Goal: Task Accomplishment & Management: Manage account settings

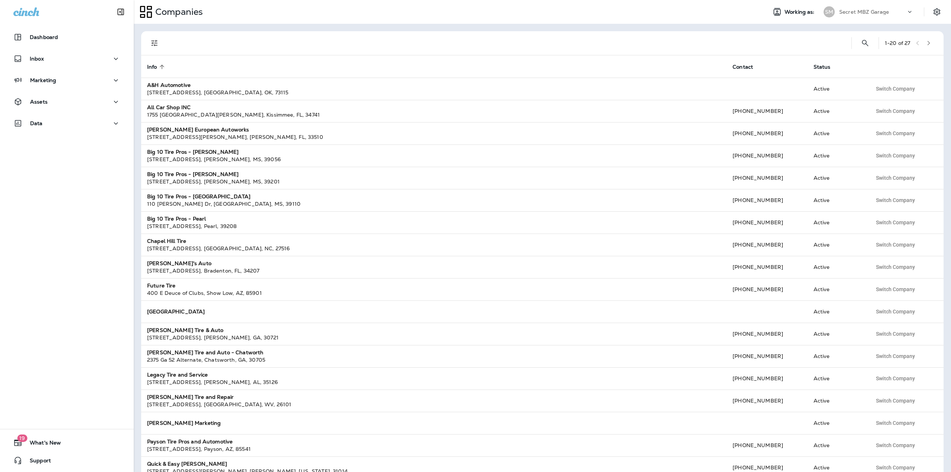
drag, startPoint x: 898, startPoint y: 10, endPoint x: 894, endPoint y: 12, distance: 4.2
click at [898, 11] on div "Secret MBZ Garage" at bounding box center [872, 11] width 67 height 11
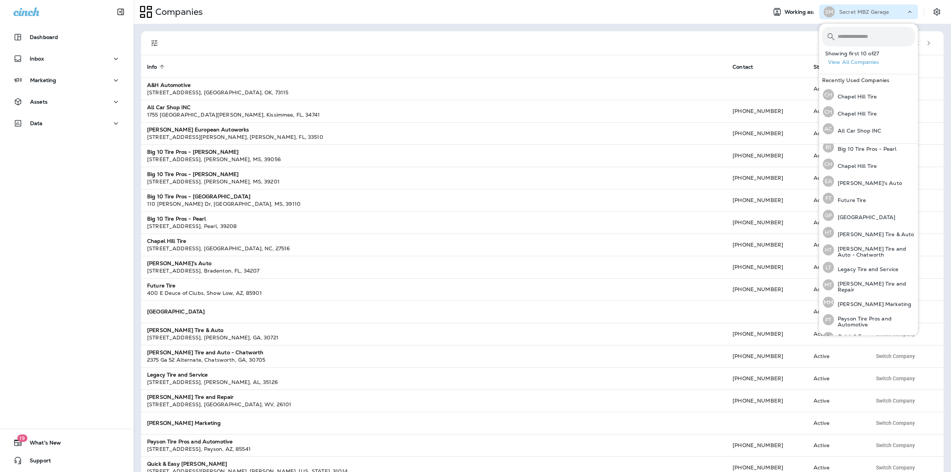
scroll to position [111, 0]
click at [863, 199] on p "Future Tire" at bounding box center [850, 199] width 32 height 6
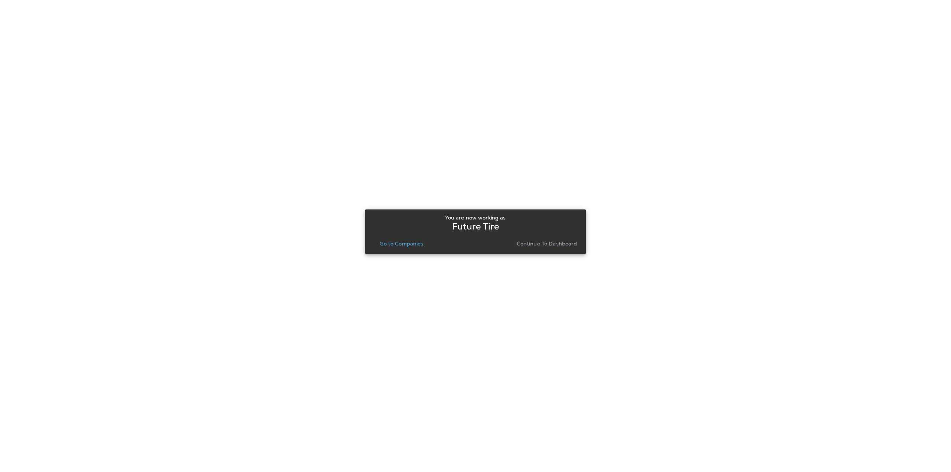
click at [411, 242] on p "Go to Companies" at bounding box center [401, 244] width 43 height 6
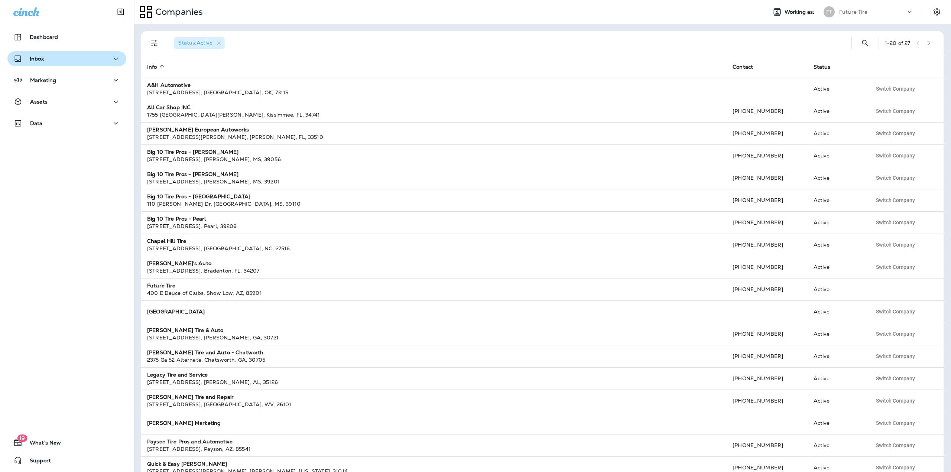
click at [62, 53] on button "Inbox" at bounding box center [66, 58] width 119 height 15
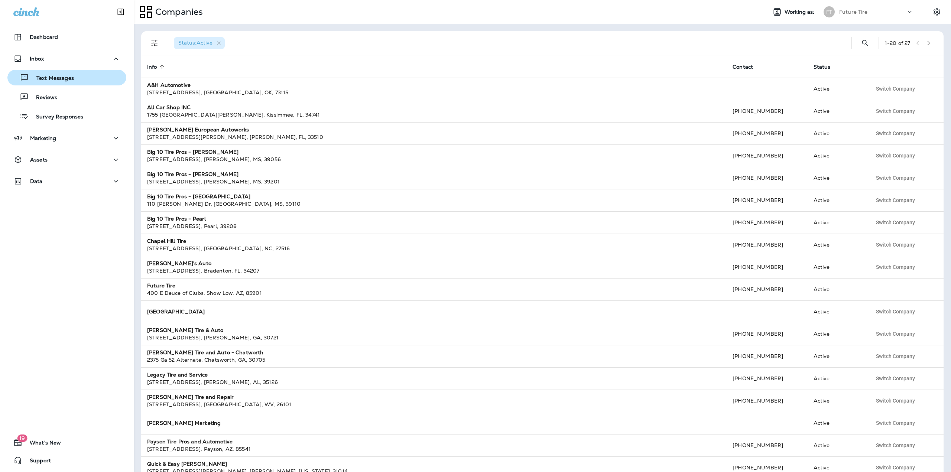
click at [60, 76] on p "Text Messages" at bounding box center [51, 78] width 45 height 7
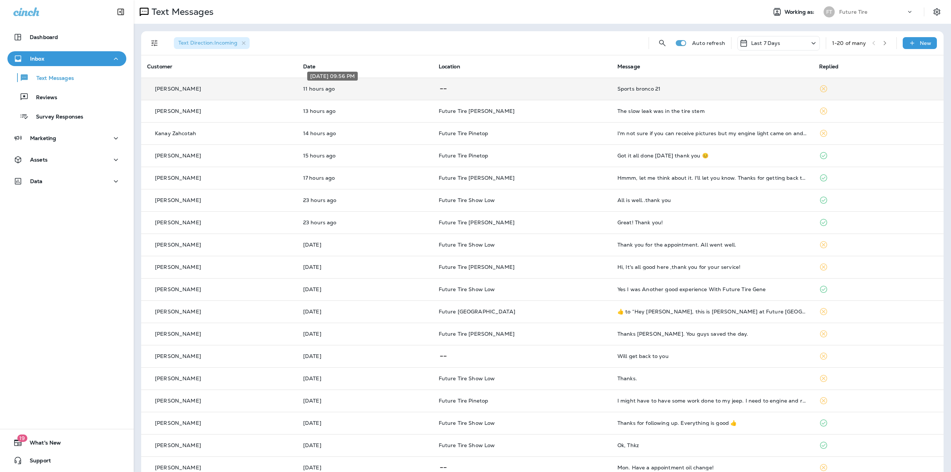
click at [427, 90] on p "11 hours ago" at bounding box center [365, 89] width 124 height 6
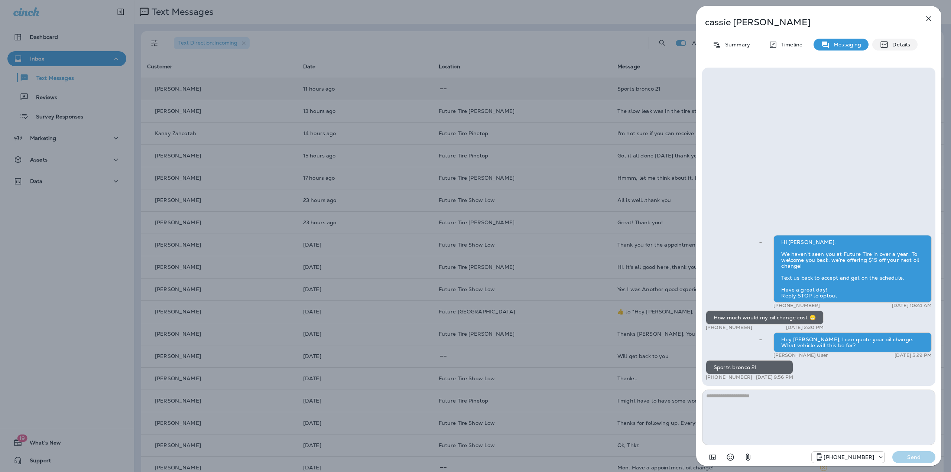
click at [892, 44] on p "Details" at bounding box center [899, 45] width 22 height 6
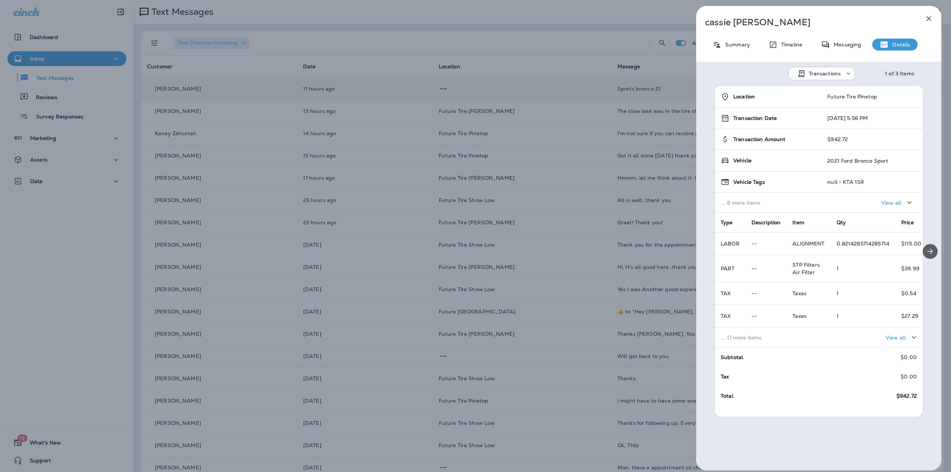
click at [925, 248] on icon "Next" at bounding box center [929, 251] width 9 height 9
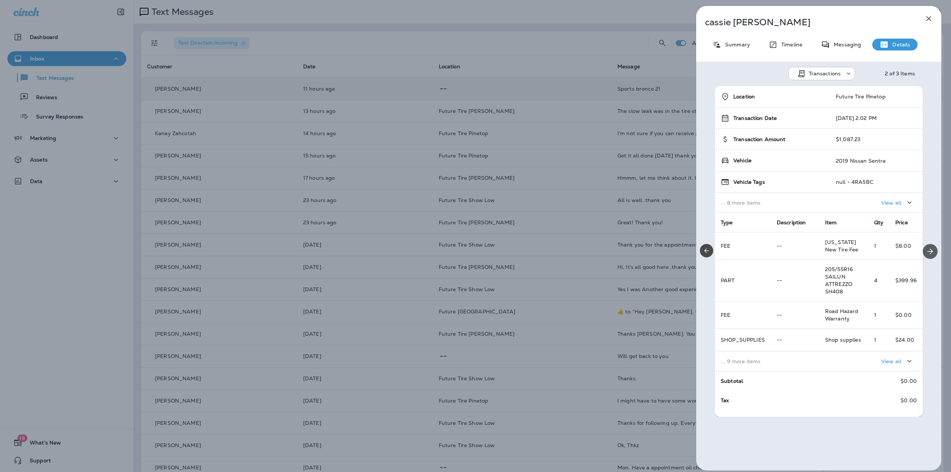
click at [925, 248] on icon "Next" at bounding box center [929, 251] width 9 height 9
drag, startPoint x: 752, startPoint y: 21, endPoint x: 706, endPoint y: 23, distance: 46.1
click at [706, 23] on p "cassie aday" at bounding box center [806, 22] width 203 height 10
copy p "cassie aday"
click at [928, 17] on icon "button" at bounding box center [928, 18] width 9 height 9
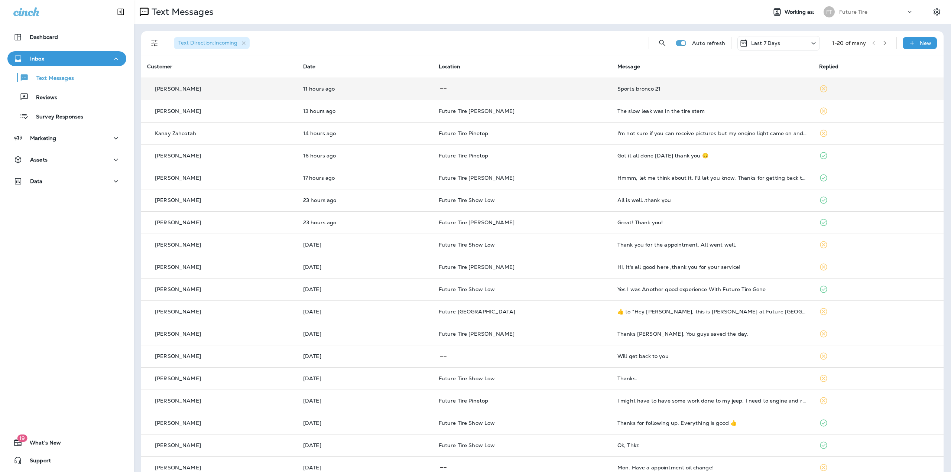
click at [844, 10] on p "Future Tire" at bounding box center [853, 12] width 29 height 6
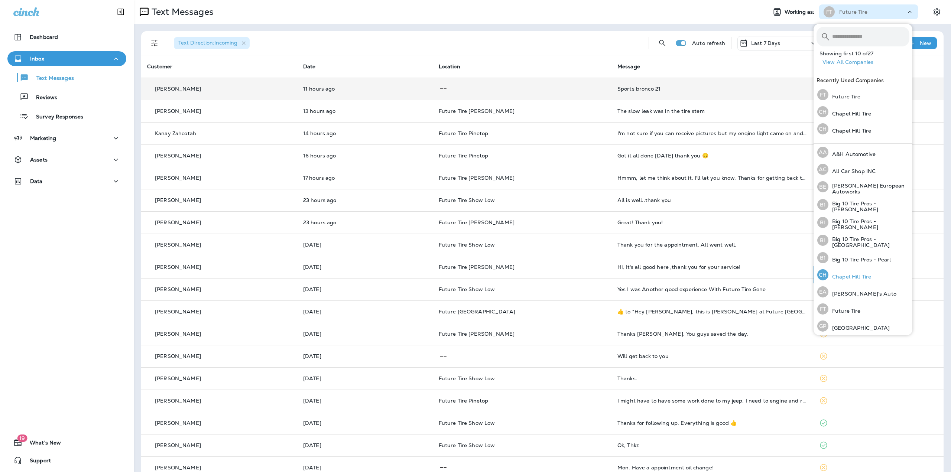
click at [840, 274] on p "Chapel Hill Tire" at bounding box center [849, 277] width 43 height 6
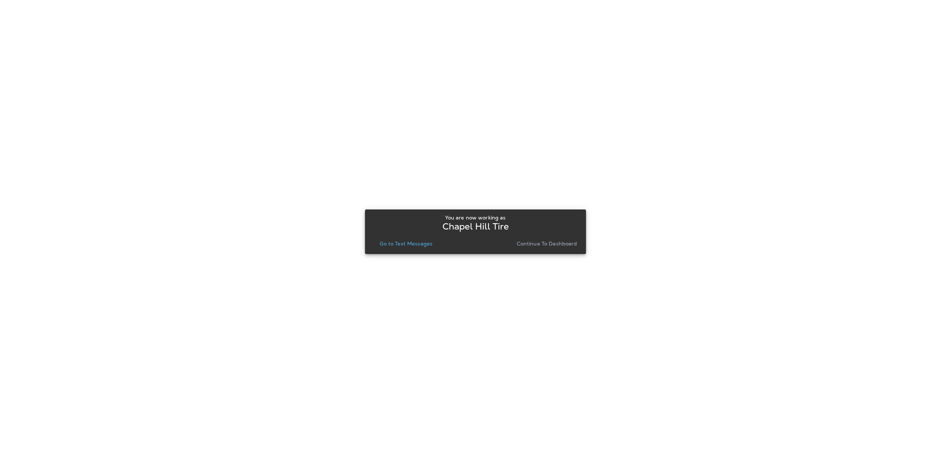
click at [408, 243] on p "Go to Text Messages" at bounding box center [406, 244] width 53 height 6
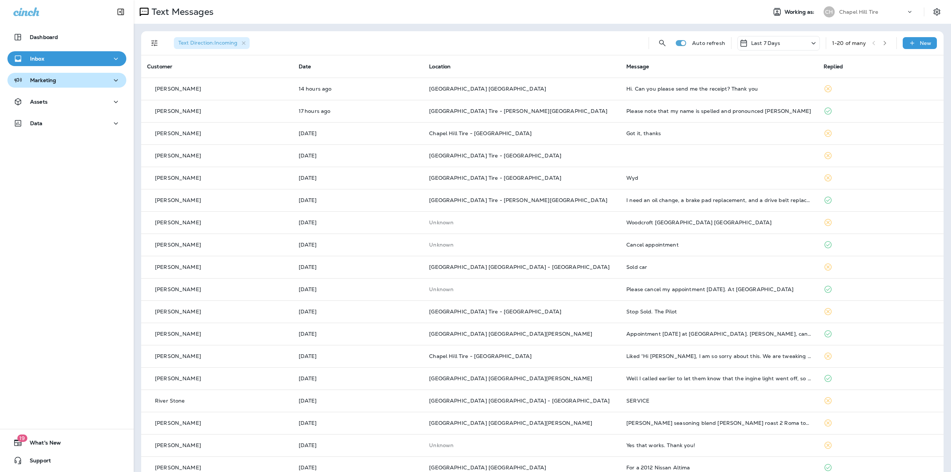
click at [91, 85] on button "Marketing" at bounding box center [66, 80] width 119 height 15
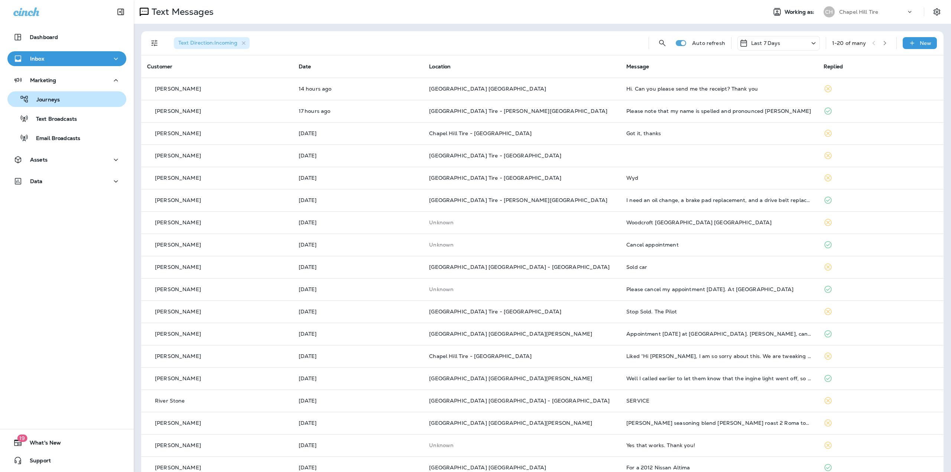
click at [74, 99] on div "Journeys" at bounding box center [66, 99] width 113 height 11
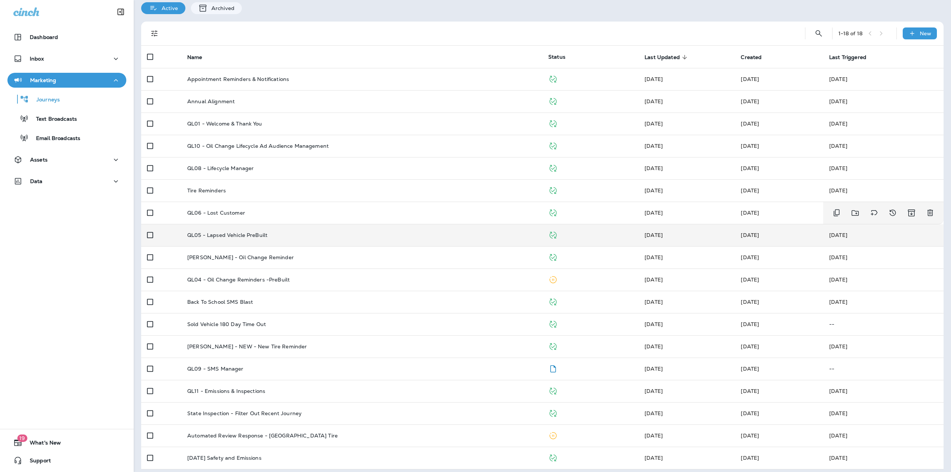
scroll to position [34, 0]
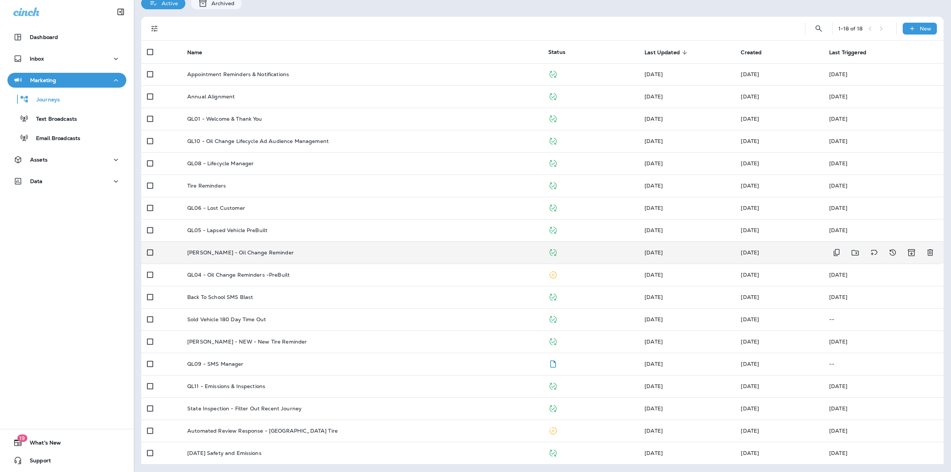
click at [260, 255] on p "[PERSON_NAME] - Oil Change Reminder" at bounding box center [240, 253] width 107 height 6
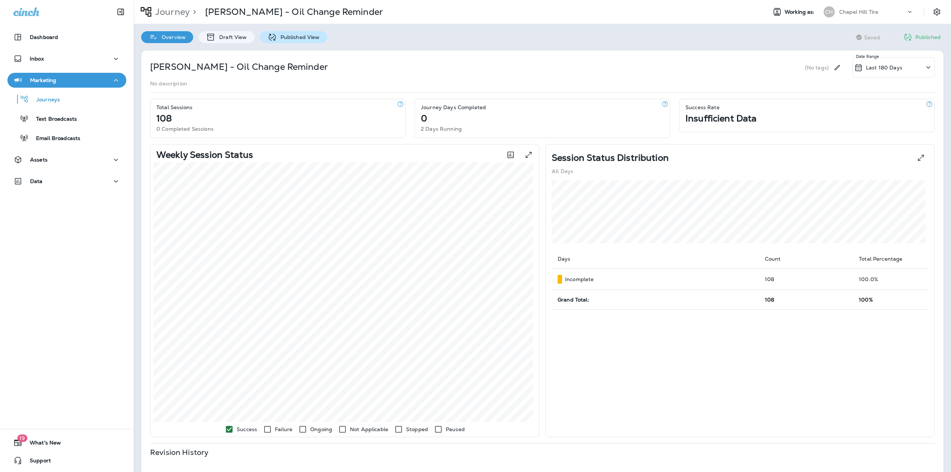
click at [274, 37] on icon at bounding box center [271, 37] width 9 height 9
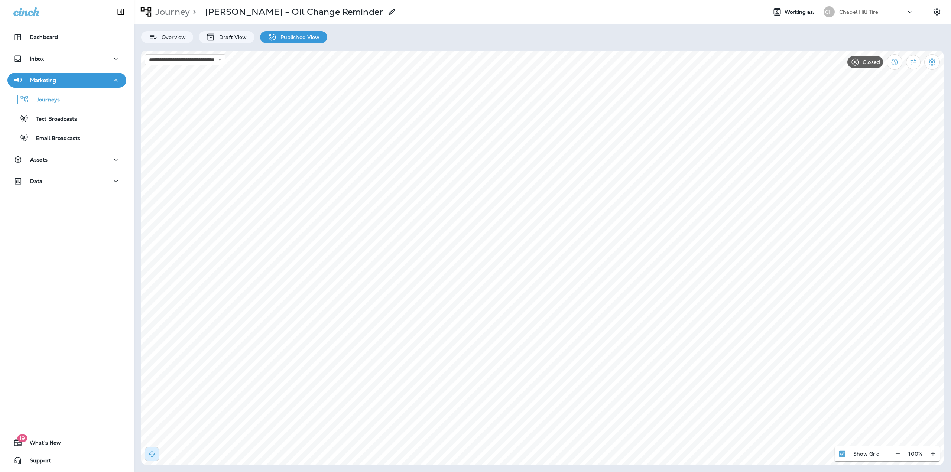
select select "**********"
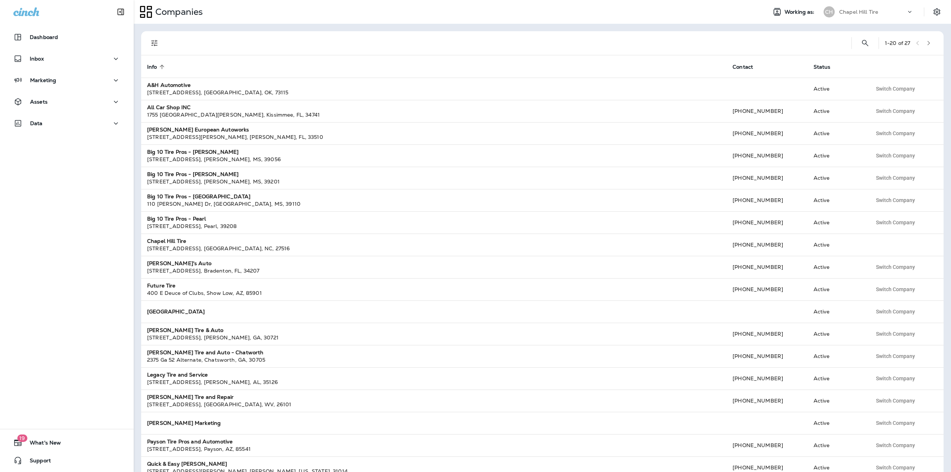
click at [851, 15] on div "Chapel Hill Tire" at bounding box center [872, 11] width 67 height 11
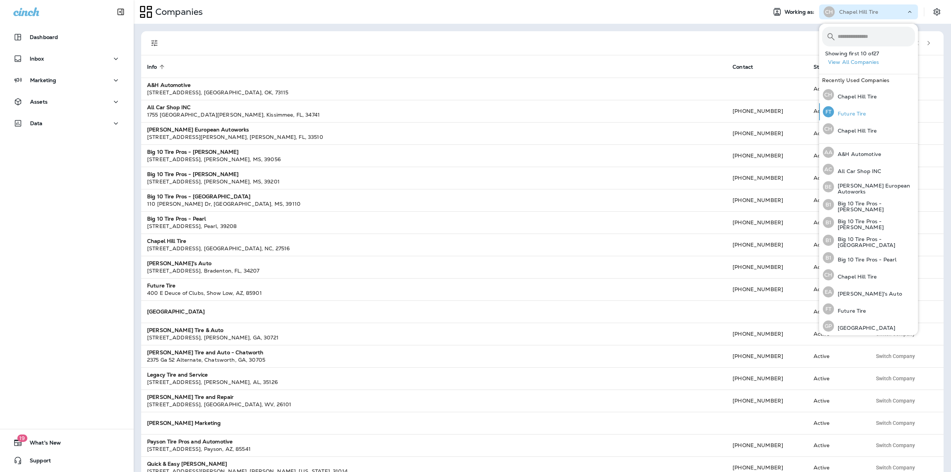
click at [838, 115] on p "Future Tire" at bounding box center [850, 114] width 32 height 6
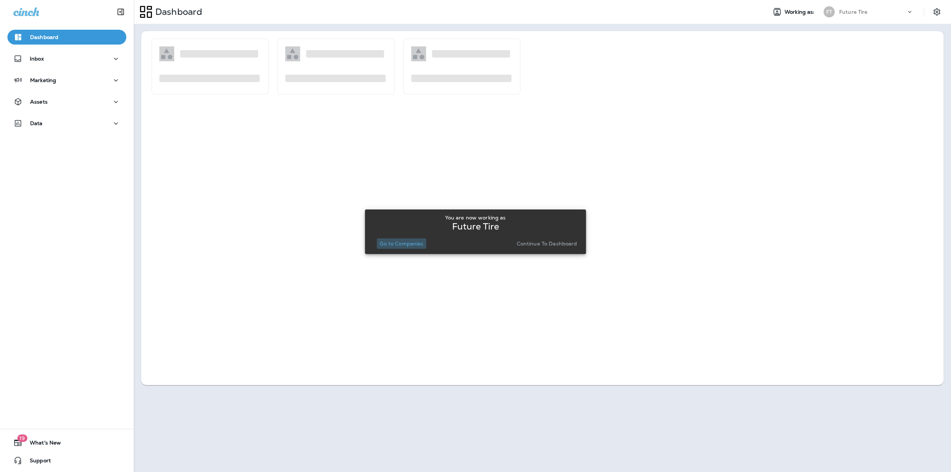
click at [394, 247] on button "Go to Companies" at bounding box center [401, 243] width 49 height 10
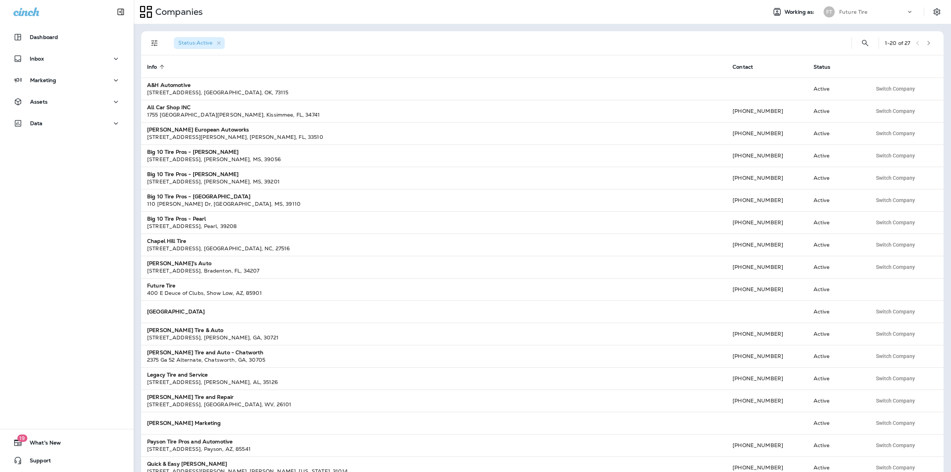
click at [76, 88] on div "Marketing" at bounding box center [67, 82] width 134 height 19
click at [55, 66] on div "Inbox" at bounding box center [67, 60] width 134 height 19
click at [45, 62] on div "Inbox" at bounding box center [66, 58] width 107 height 9
click at [46, 78] on p "Text Messages" at bounding box center [51, 78] width 45 height 7
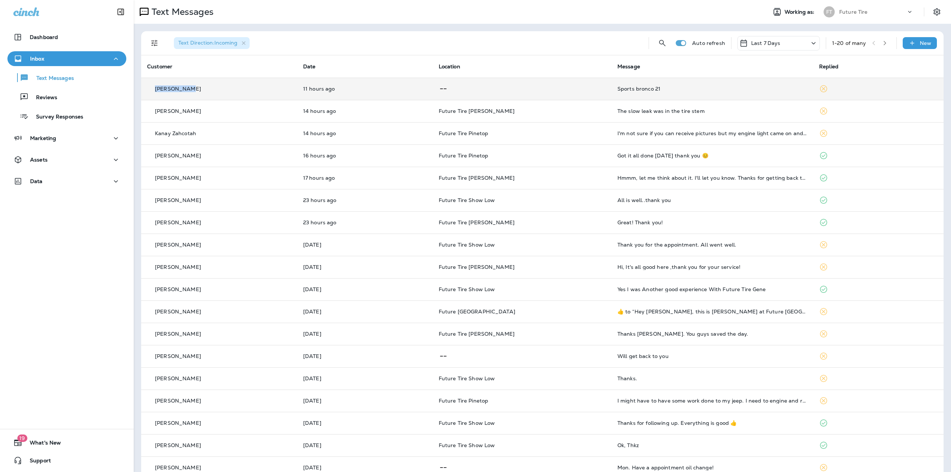
copy p "cassie aday"
drag, startPoint x: 188, startPoint y: 92, endPoint x: 155, endPoint y: 91, distance: 32.7
click at [155, 91] on div "cassie aday" at bounding box center [219, 89] width 144 height 8
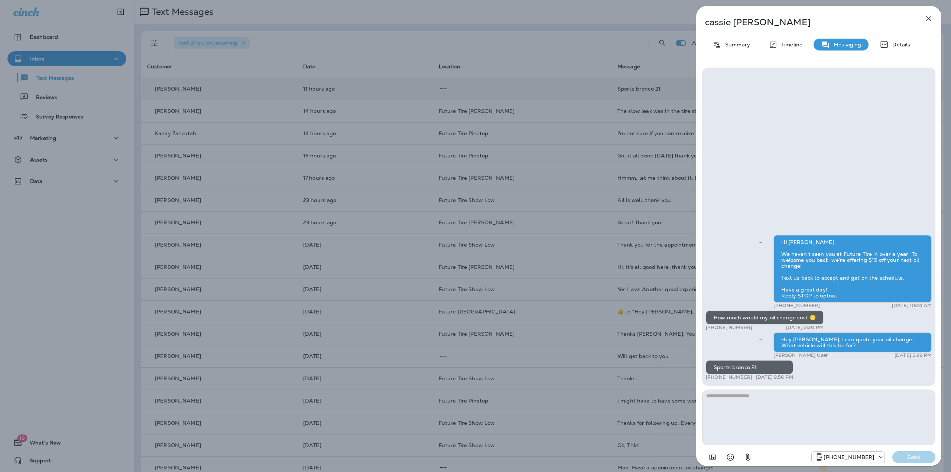
click at [576, 43] on div "cassie aday Summary Timeline Messaging Details Hi cassie, We haven’t seen you a…" at bounding box center [475, 236] width 951 height 472
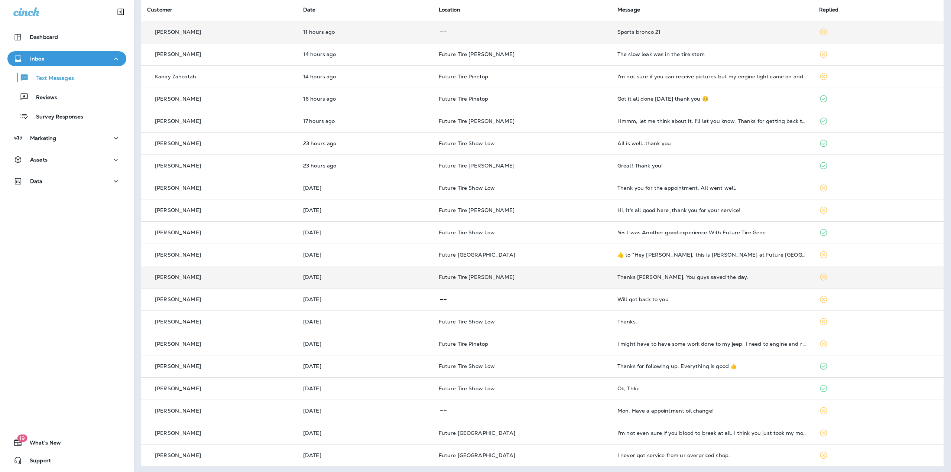
scroll to position [59, 0]
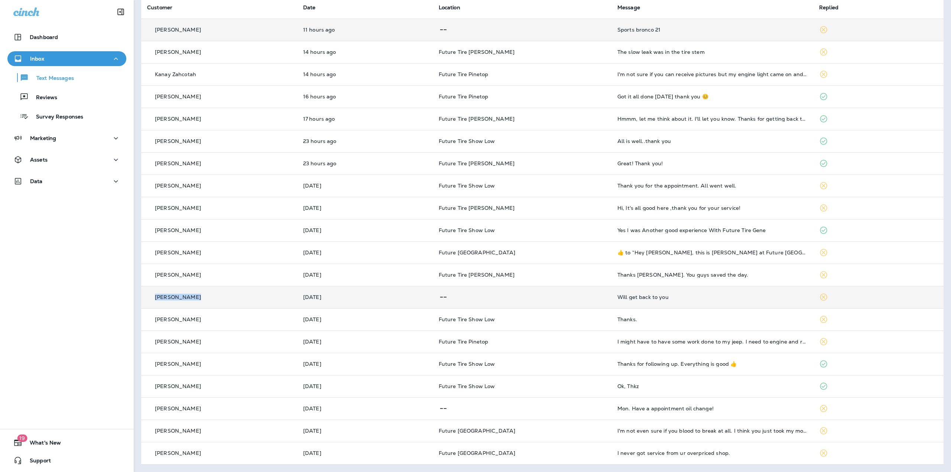
copy p "john zagorsky"
drag, startPoint x: 201, startPoint y: 295, endPoint x: 153, endPoint y: 296, distance: 48.7
click at [153, 296] on div "john zagorsky" at bounding box center [219, 297] width 144 height 8
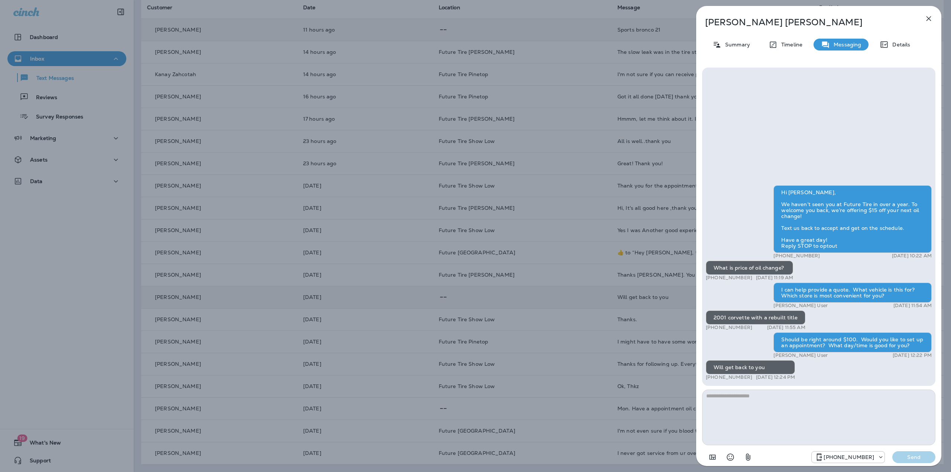
click at [358, 172] on div "john zagorsky Summary Timeline Messaging Details Hi john, We haven’t seen you a…" at bounding box center [475, 236] width 951 height 472
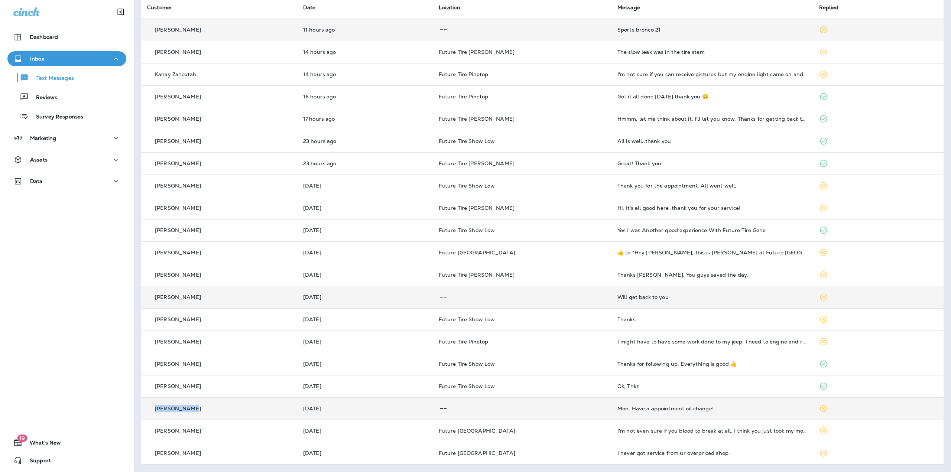
copy p "dave opah sr"
drag, startPoint x: 188, startPoint y: 410, endPoint x: 156, endPoint y: 409, distance: 31.9
click at [156, 409] on div "dave opah sr" at bounding box center [219, 409] width 144 height 8
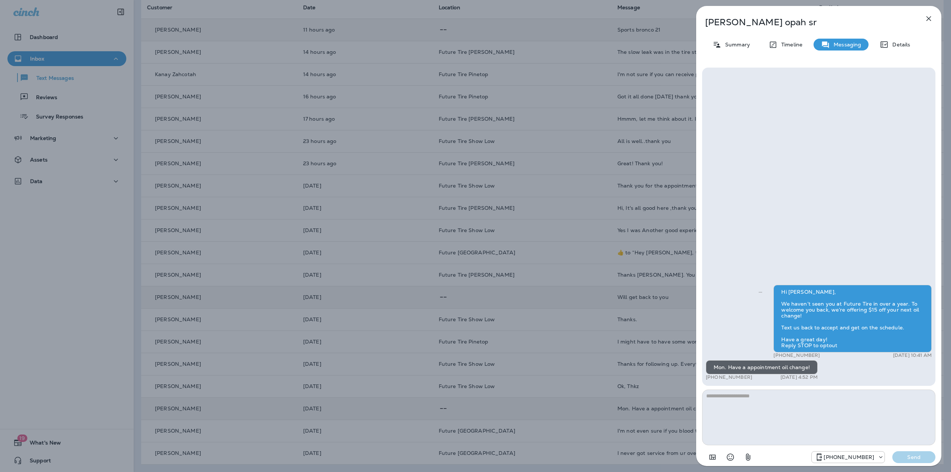
click at [536, 138] on div "dave opah sr Summary Timeline Messaging Details Hi dave, We haven’t seen you at…" at bounding box center [475, 236] width 951 height 472
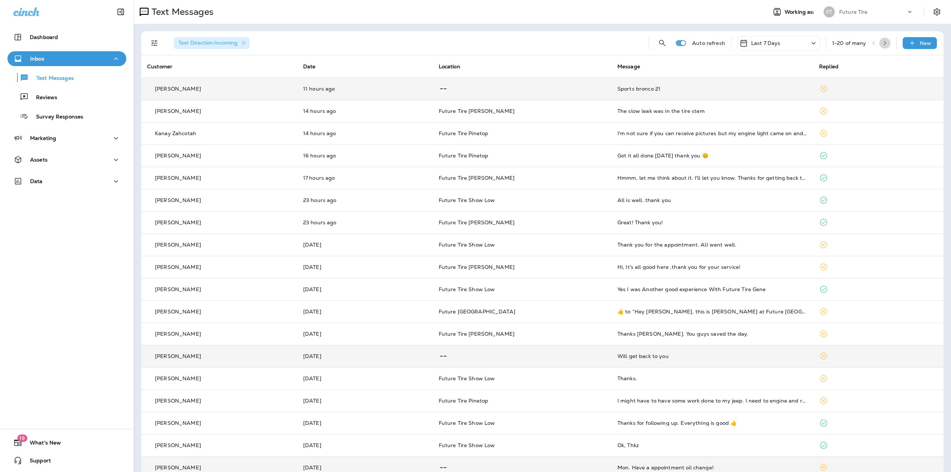
click at [882, 42] on button "button" at bounding box center [884, 43] width 11 height 11
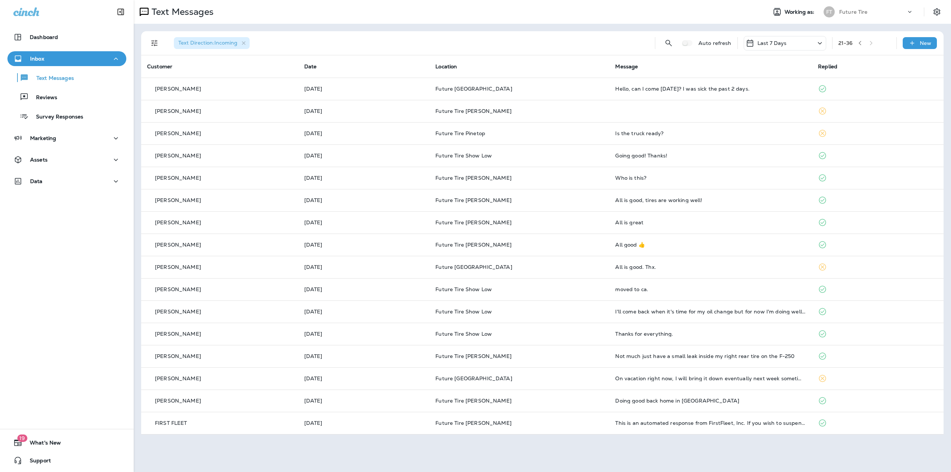
click at [875, 42] on div "21 - 36" at bounding box center [864, 43] width 52 height 11
click at [155, 42] on icon "Filters" at bounding box center [154, 43] width 9 height 9
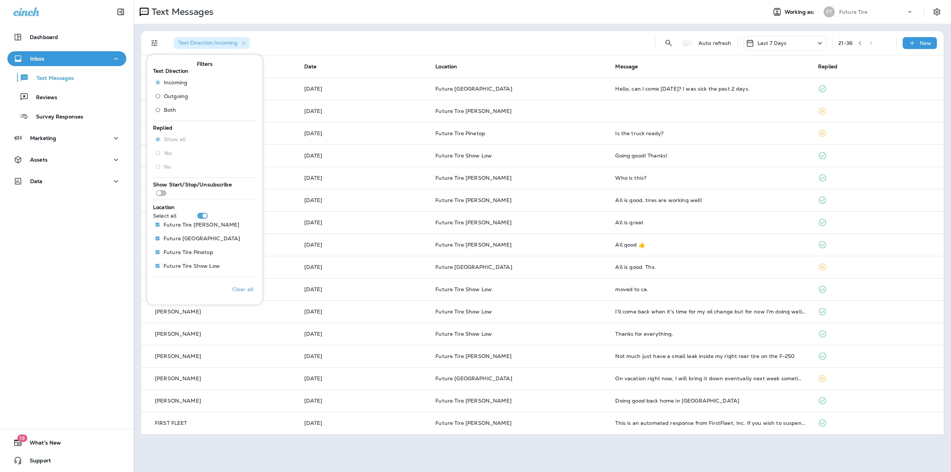
click at [409, 50] on div "Text Direction : Incoming" at bounding box center [408, 43] width 481 height 24
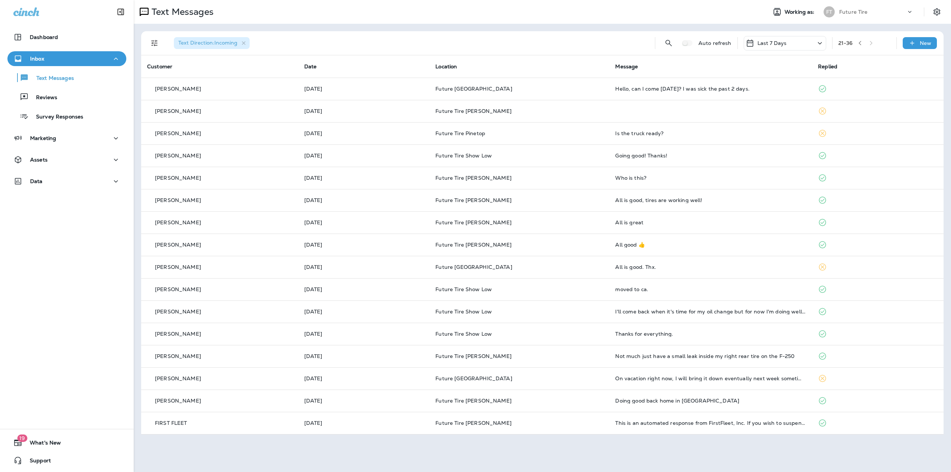
click at [852, 18] on div "FT Future Tire" at bounding box center [868, 11] width 99 height 15
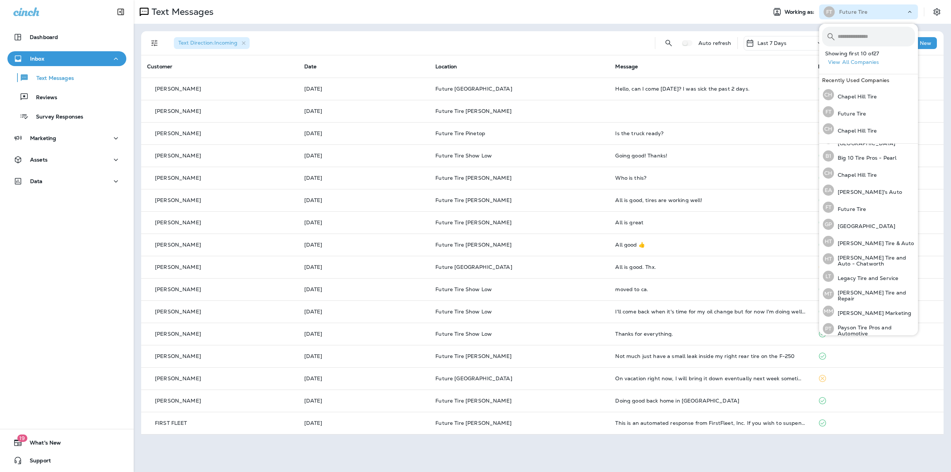
scroll to position [155, 0]
click at [855, 170] on p "Great Plains" at bounding box center [864, 173] width 61 height 6
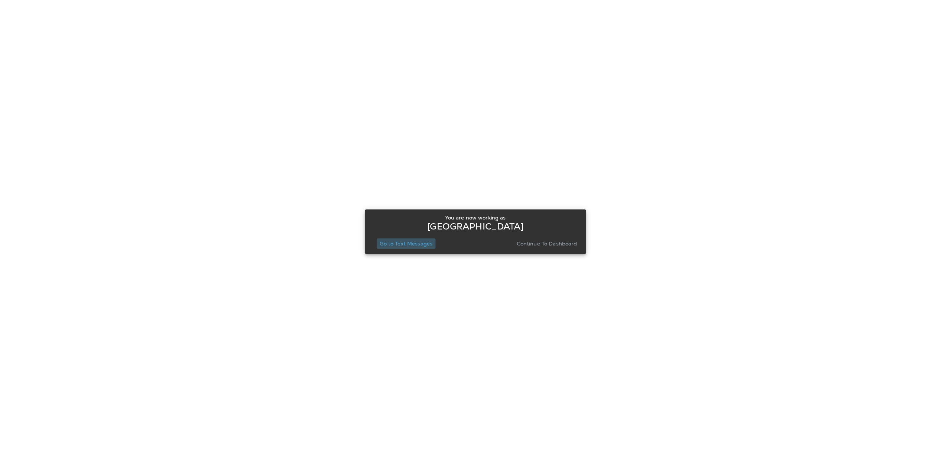
click at [420, 240] on button "Go to Text Messages" at bounding box center [406, 243] width 59 height 10
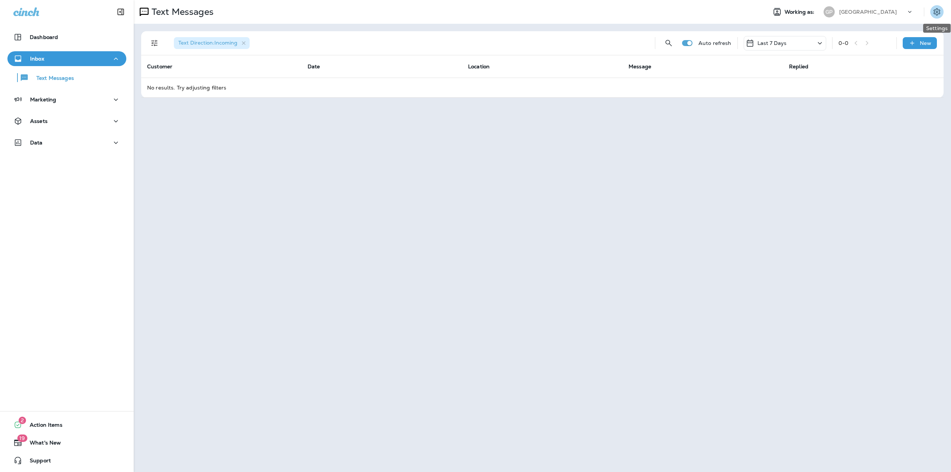
click at [934, 13] on icon "Settings" at bounding box center [936, 11] width 9 height 9
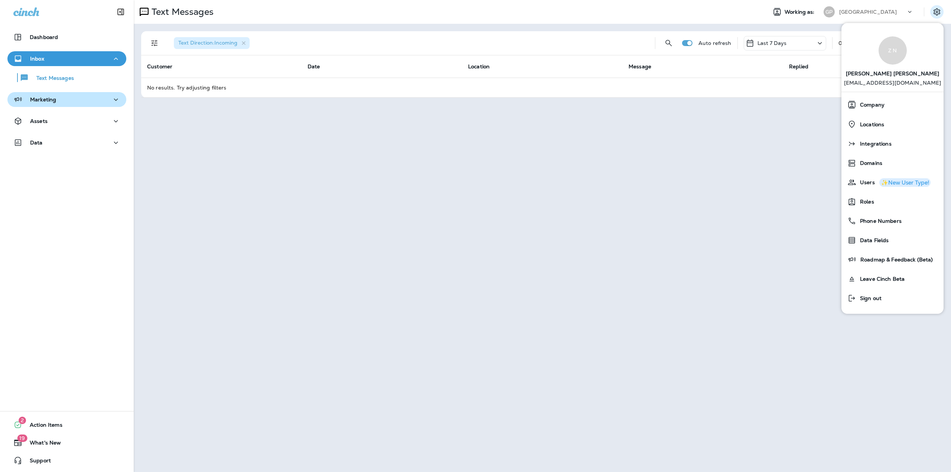
click at [70, 97] on div "Marketing" at bounding box center [66, 99] width 107 height 9
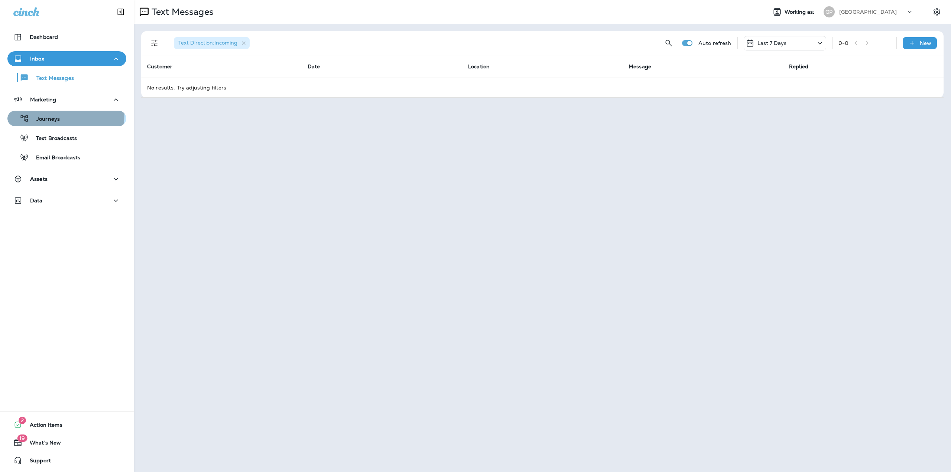
click at [64, 114] on div "Journeys" at bounding box center [66, 118] width 113 height 11
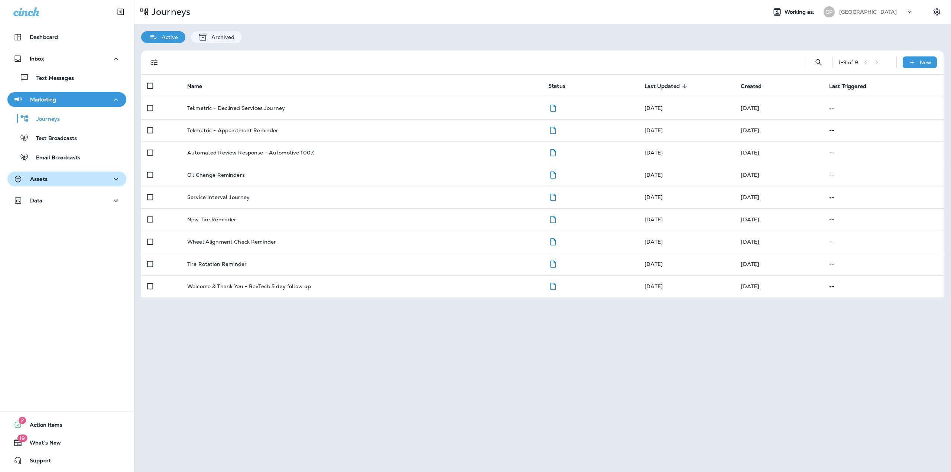
click at [52, 182] on div "Assets" at bounding box center [66, 179] width 107 height 9
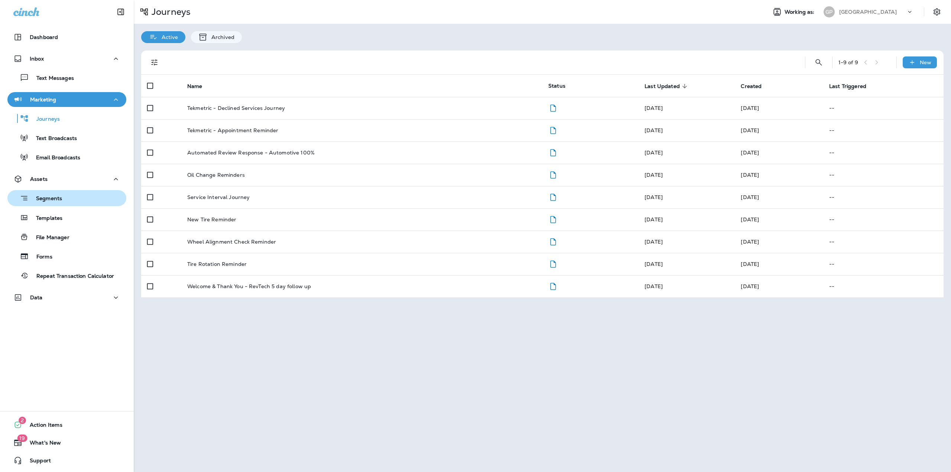
click at [53, 202] on p "Segments" at bounding box center [45, 198] width 33 height 7
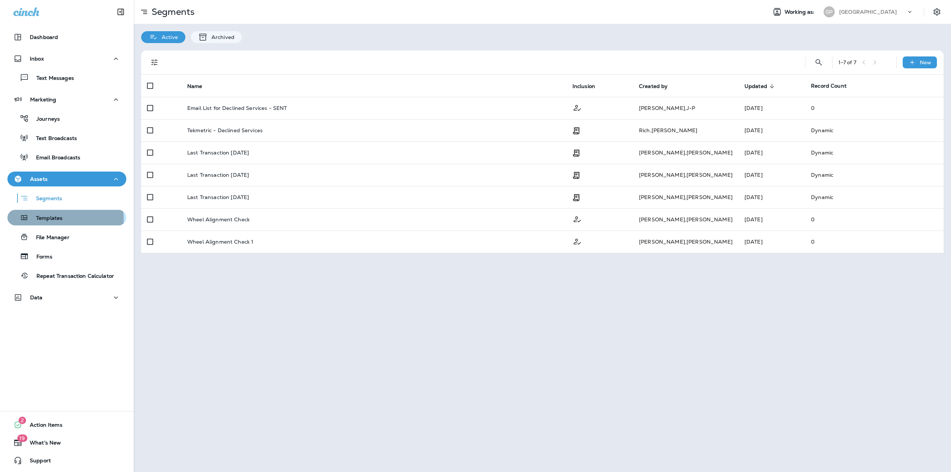
click at [53, 219] on p "Templates" at bounding box center [46, 218] width 34 height 7
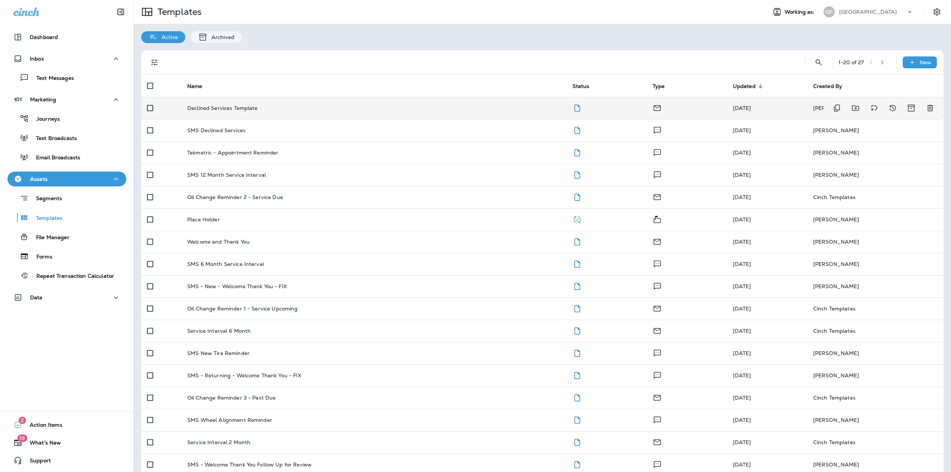
click at [319, 107] on div "Declined Services Template" at bounding box center [373, 108] width 373 height 6
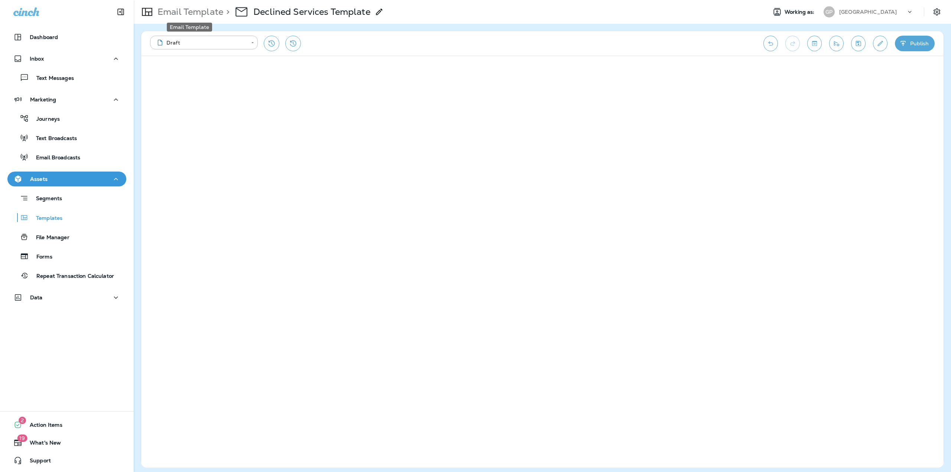
click at [183, 9] on p "Email Template" at bounding box center [188, 11] width 69 height 11
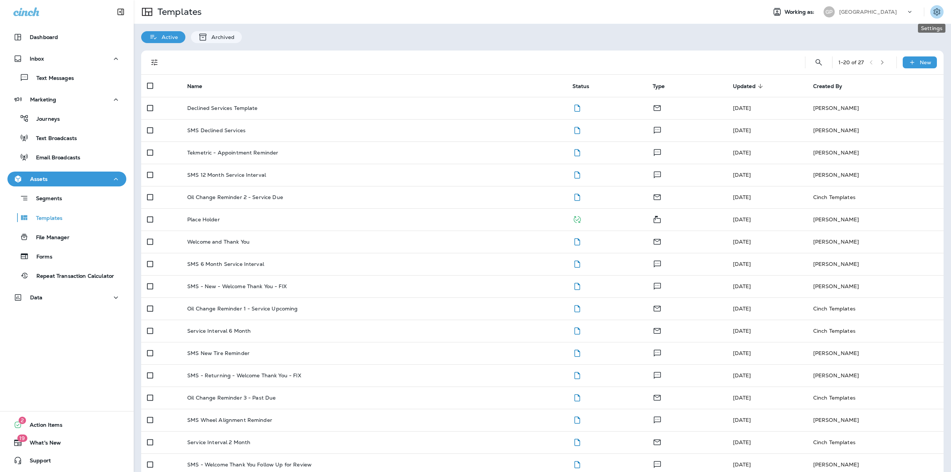
click at [934, 12] on icon "Settings" at bounding box center [936, 11] width 9 height 9
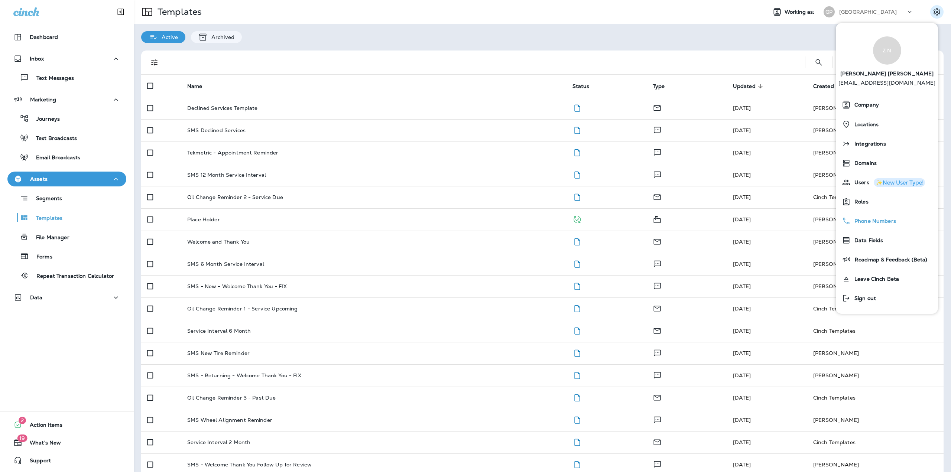
click at [857, 216] on div "Phone Numbers" at bounding box center [886, 221] width 96 height 15
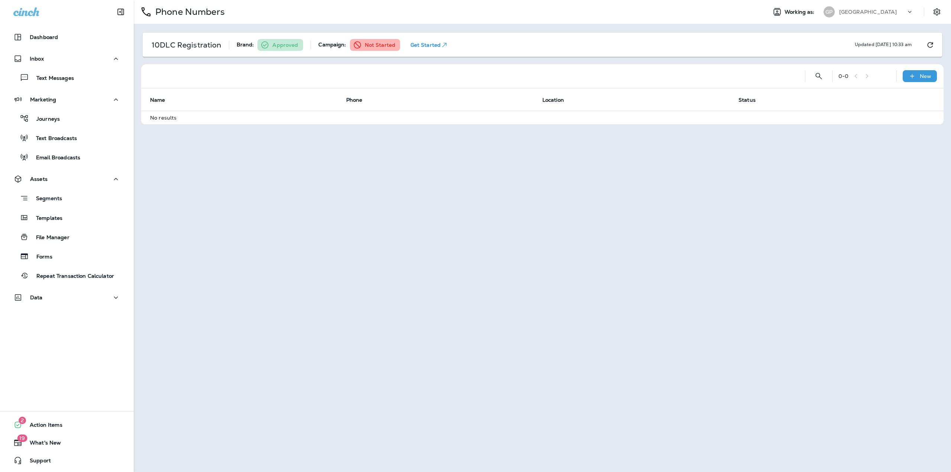
click at [889, 7] on div "Great Plains" at bounding box center [872, 11] width 67 height 11
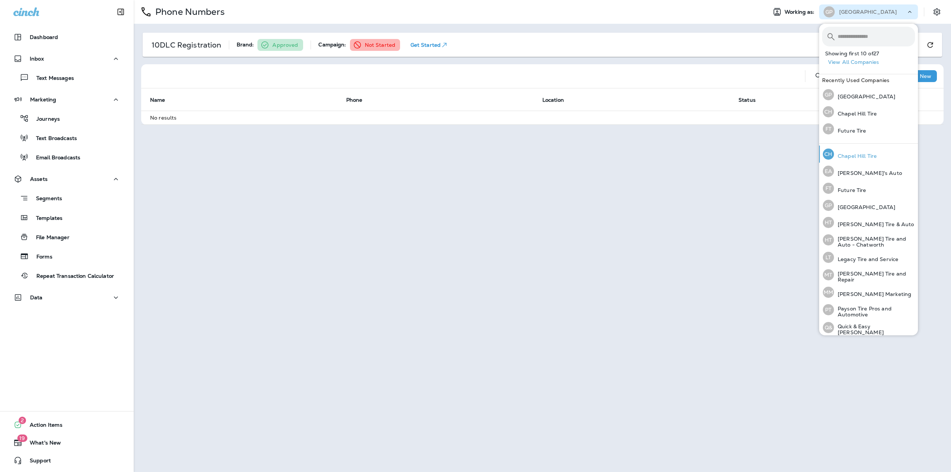
scroll to position [149, 0]
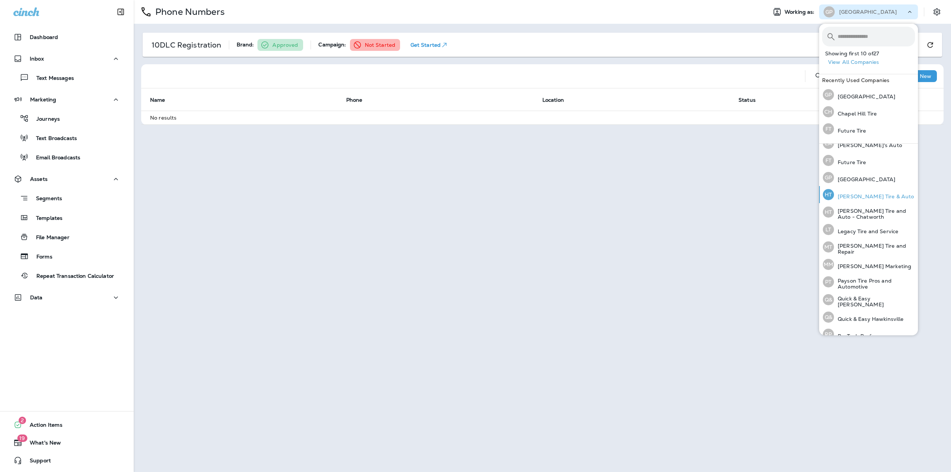
click at [864, 194] on p "Hanson's Tire & Auto" at bounding box center [874, 196] width 80 height 6
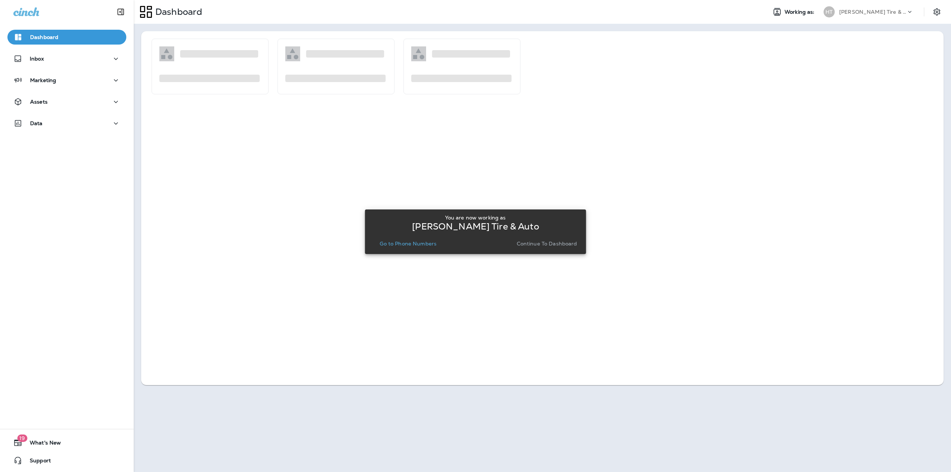
click at [413, 247] on button "Go to Phone Numbers" at bounding box center [408, 243] width 63 height 10
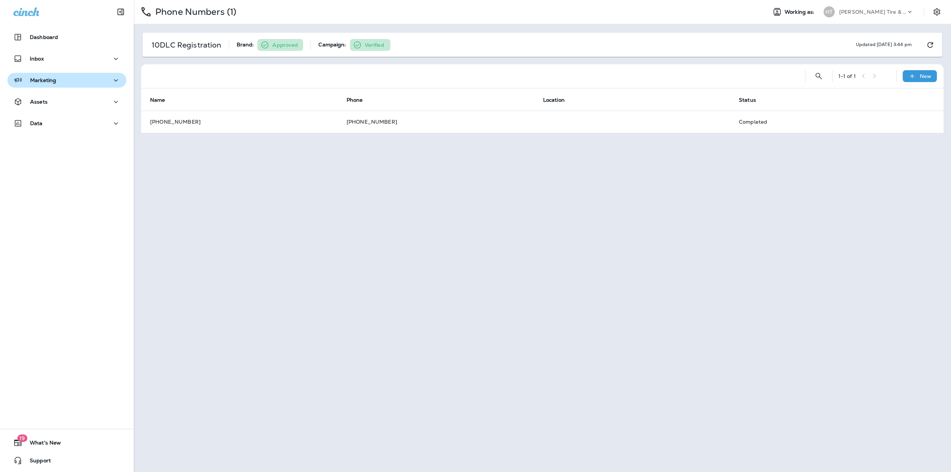
click at [75, 81] on div "Marketing" at bounding box center [66, 80] width 107 height 9
click at [56, 167] on div "Assets" at bounding box center [67, 161] width 134 height 19
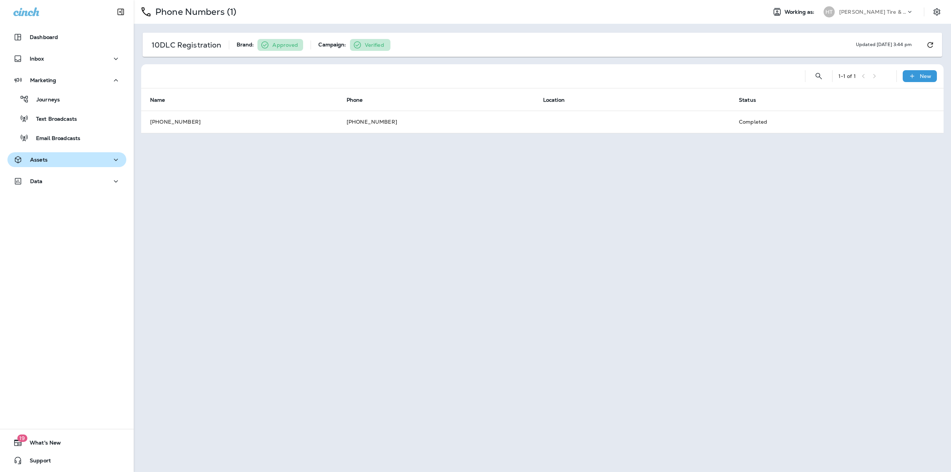
click at [49, 159] on div "Assets" at bounding box center [66, 159] width 107 height 9
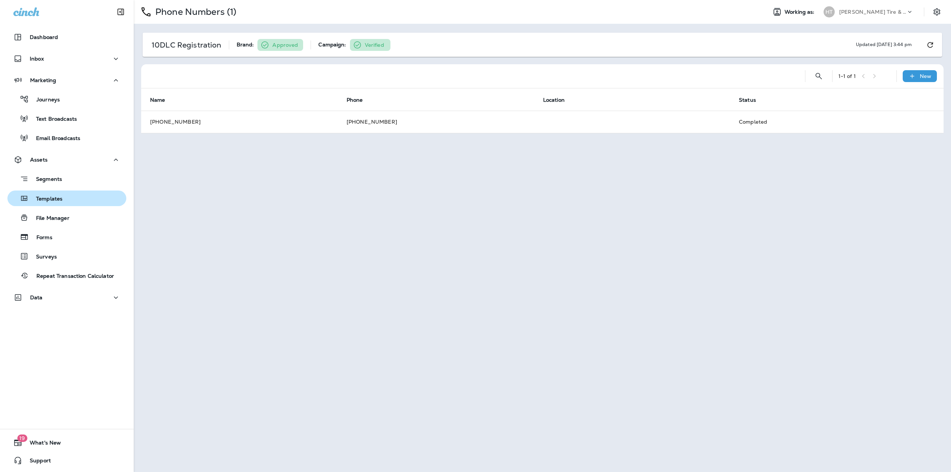
click at [48, 197] on p "Templates" at bounding box center [46, 199] width 34 height 7
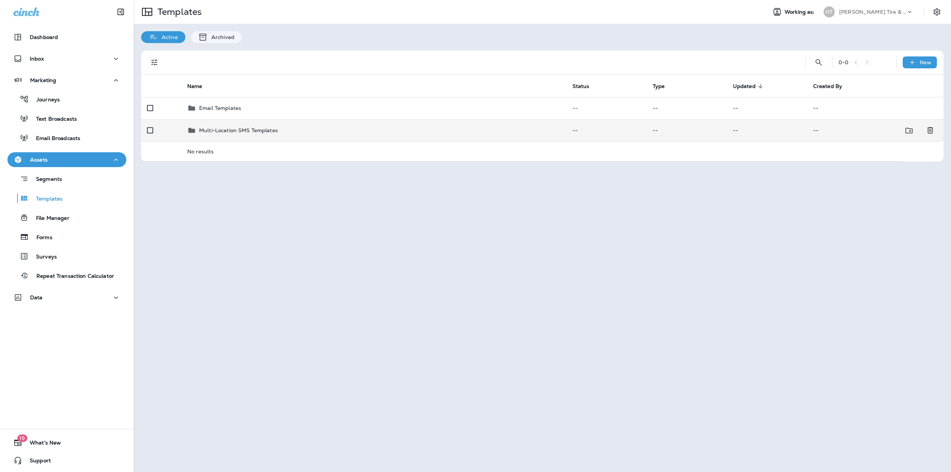
click at [231, 127] on p "Multi-Location SMS Templates" at bounding box center [238, 130] width 79 height 6
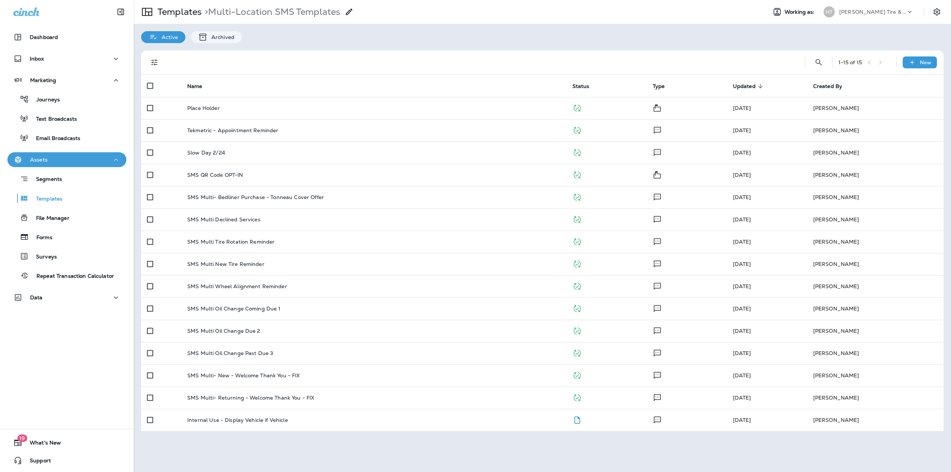
click at [60, 162] on div "Assets" at bounding box center [66, 159] width 107 height 9
drag, startPoint x: 847, startPoint y: 10, endPoint x: 849, endPoint y: 13, distance: 3.8
click at [848, 11] on p "Hanson's Tire & Auto" at bounding box center [872, 12] width 67 height 6
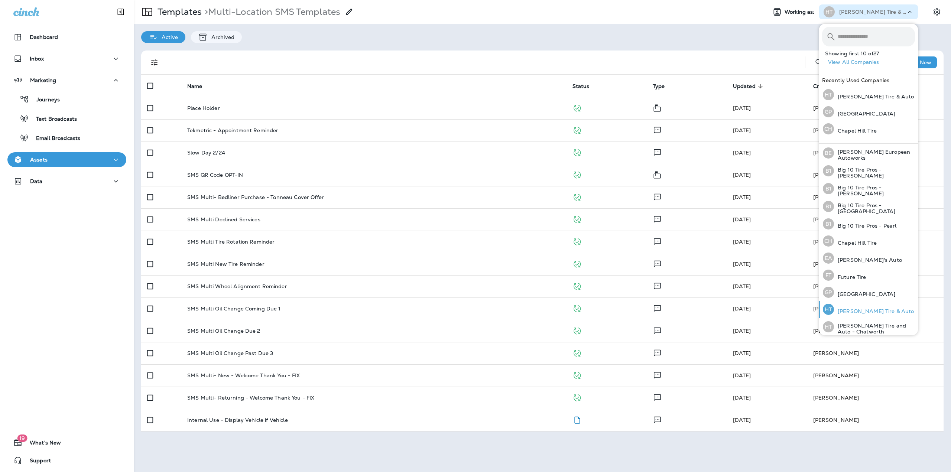
scroll to position [37, 0]
click at [856, 292] on div "GP Great Plains" at bounding box center [859, 288] width 78 height 17
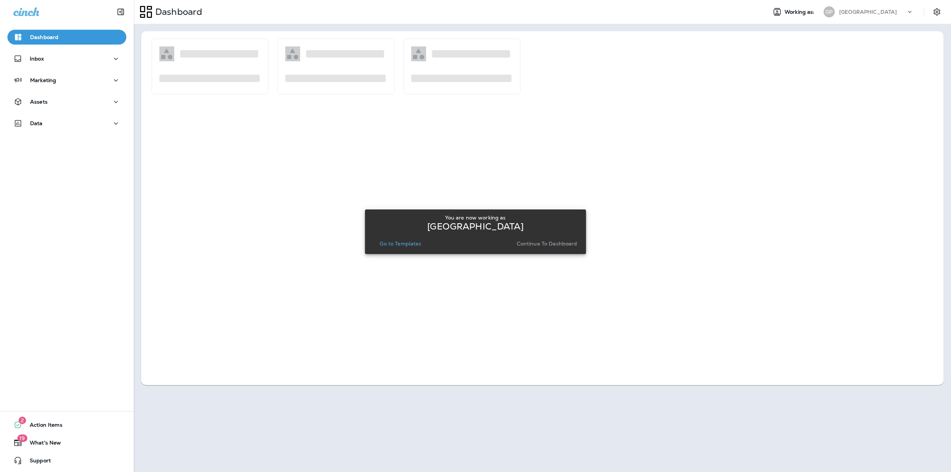
click at [402, 242] on p "Go to Templates" at bounding box center [401, 244] width 42 height 6
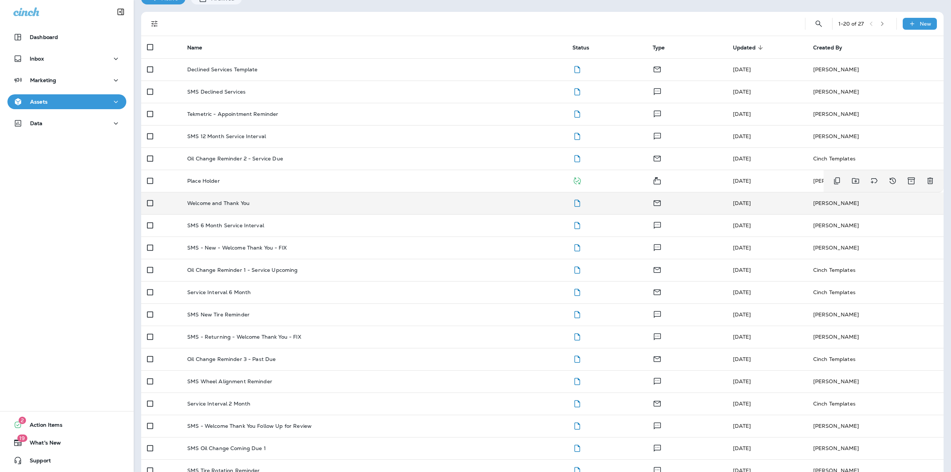
scroll to position [41, 0]
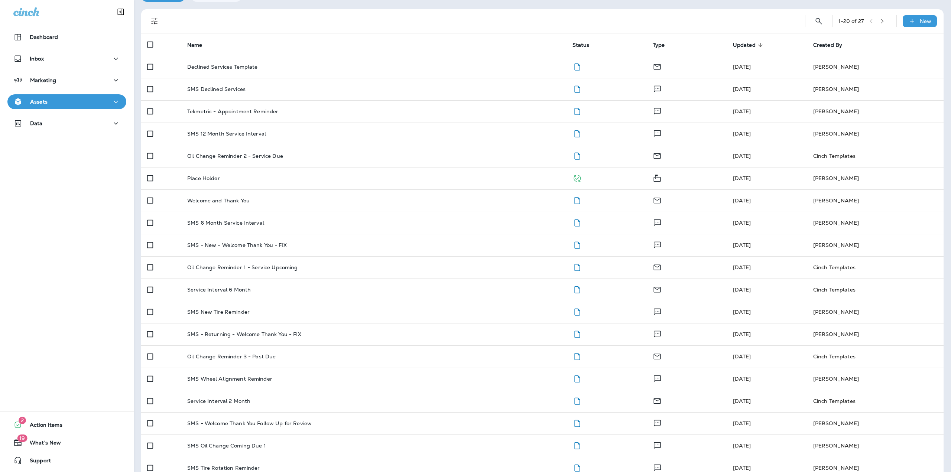
click at [73, 103] on div "Assets" at bounding box center [66, 101] width 107 height 9
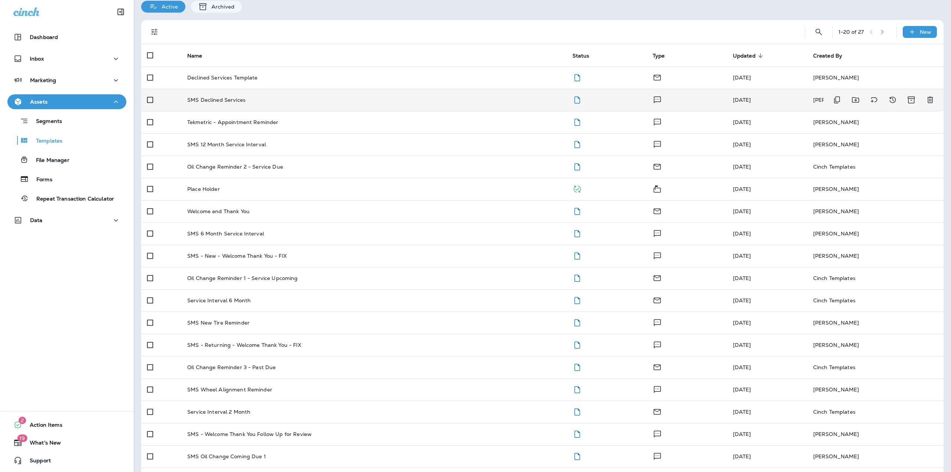
scroll to position [0, 0]
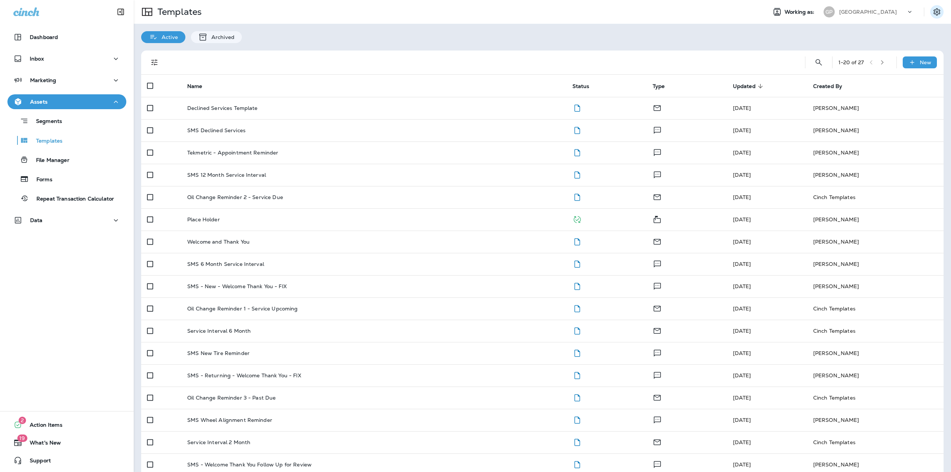
click at [932, 14] on icon "Settings" at bounding box center [936, 11] width 9 height 9
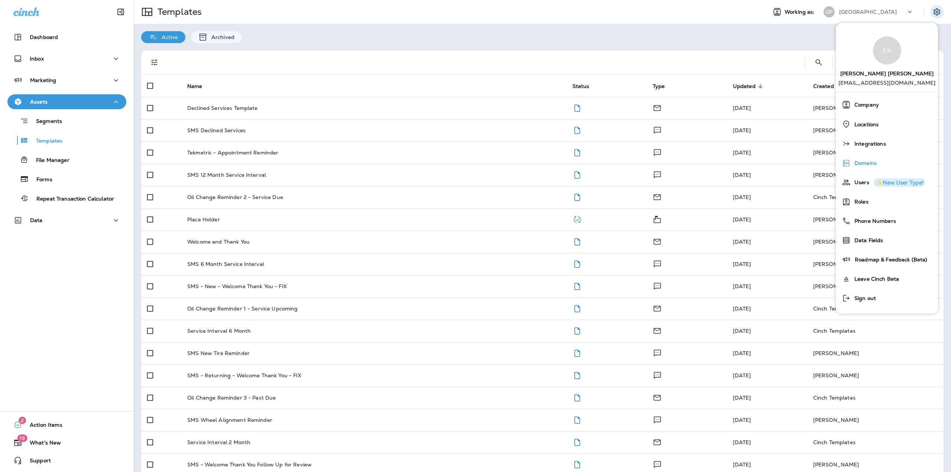
click at [862, 163] on span "Domains" at bounding box center [863, 163] width 26 height 6
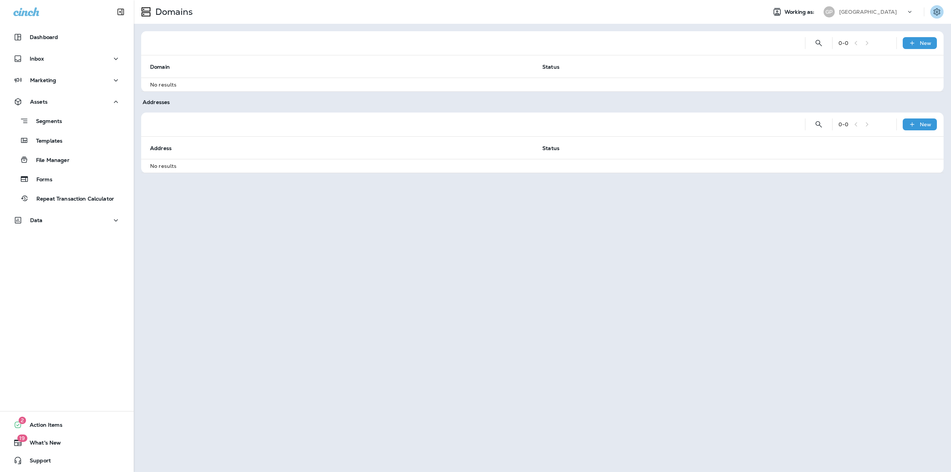
click at [937, 13] on icon "Settings" at bounding box center [936, 11] width 9 height 9
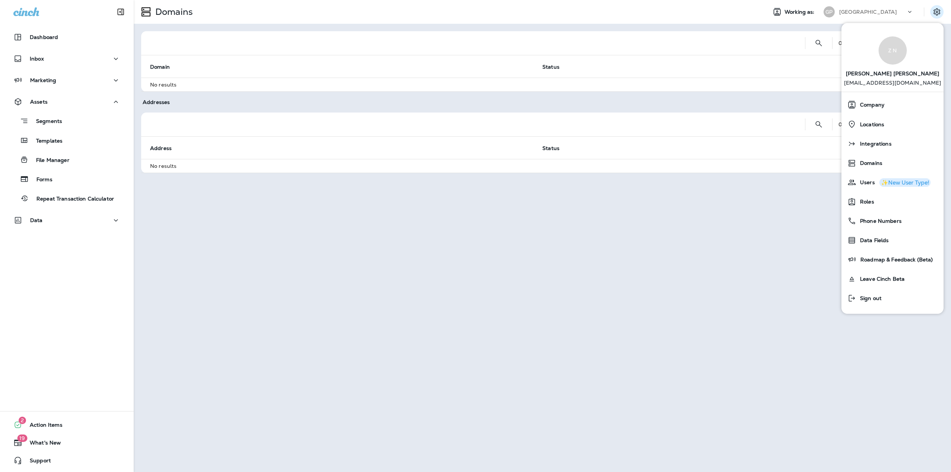
click at [796, 32] on div at bounding box center [473, 43] width 652 height 24
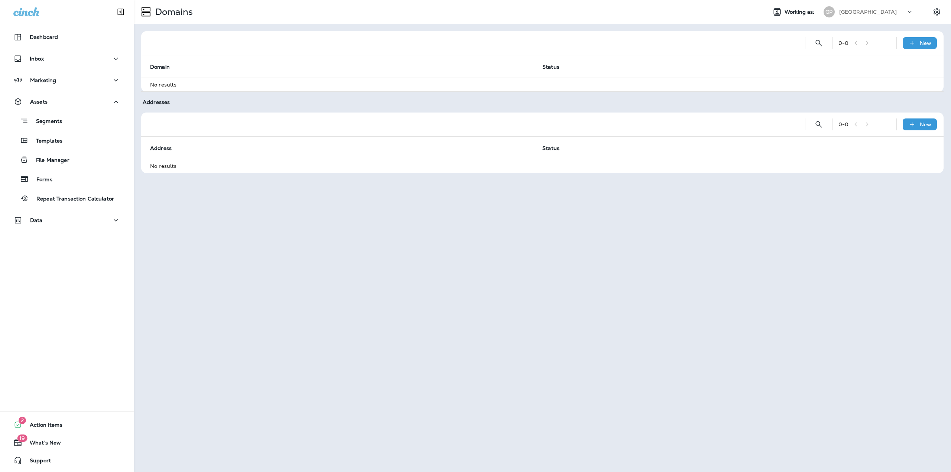
click at [910, 12] on icon at bounding box center [909, 11] width 7 height 7
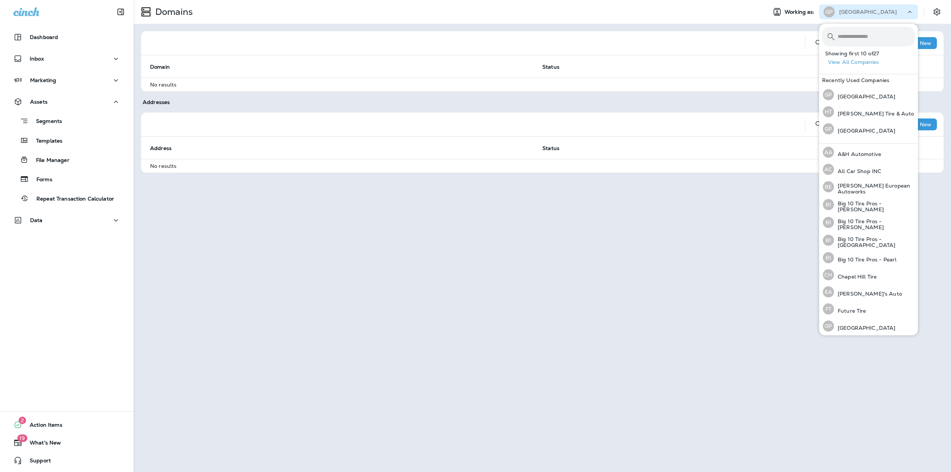
click at [787, 33] on div at bounding box center [473, 43] width 652 height 24
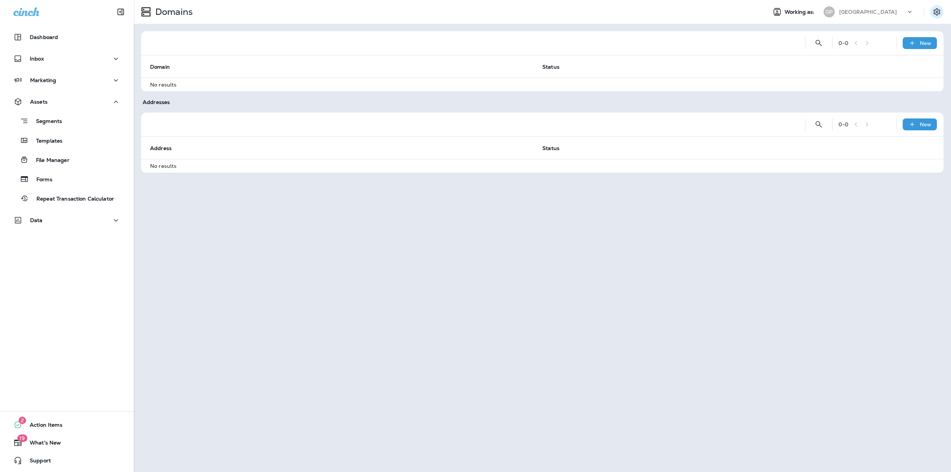
click at [933, 13] on icon "Settings" at bounding box center [936, 11] width 9 height 9
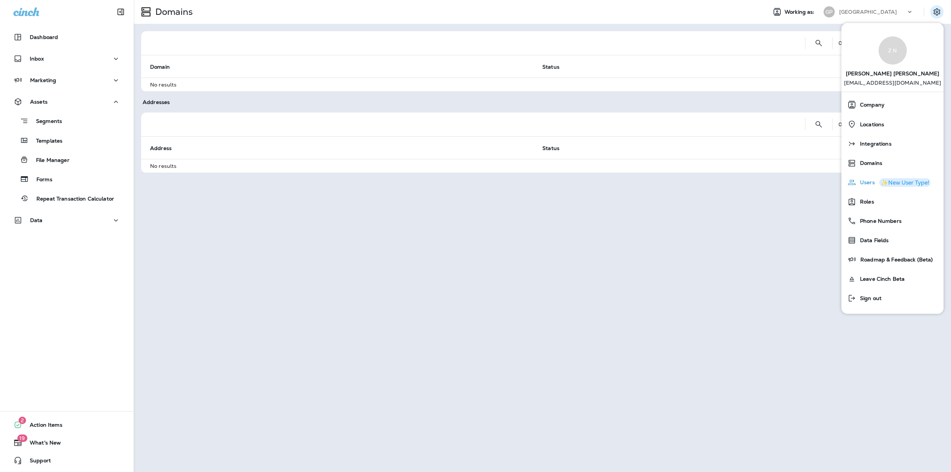
click at [866, 183] on span "Users" at bounding box center [865, 182] width 19 height 6
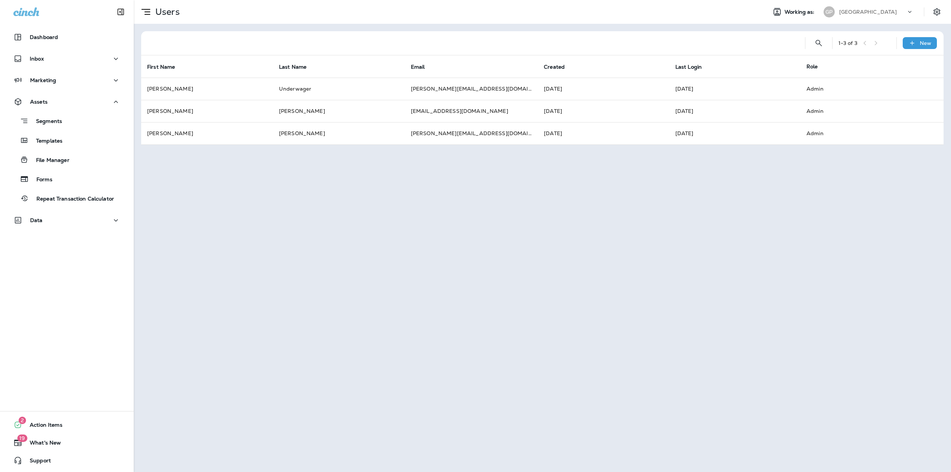
click at [894, 14] on div "Great Plains" at bounding box center [872, 11] width 67 height 11
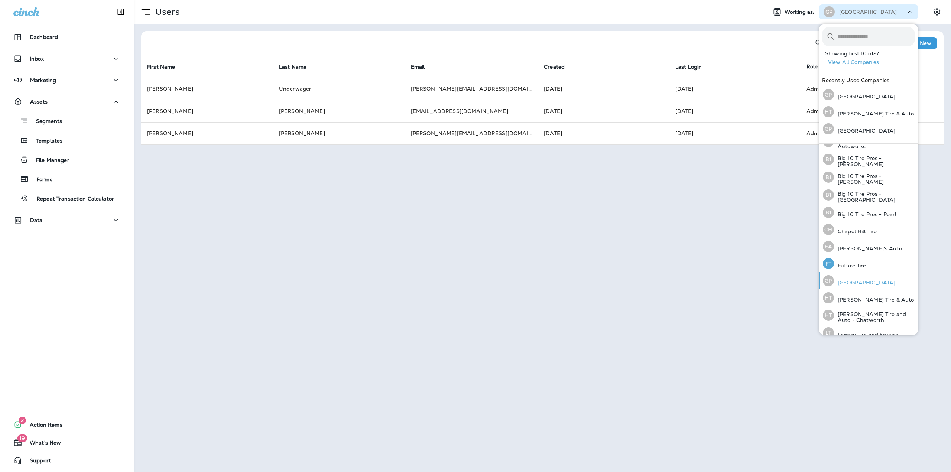
scroll to position [74, 0]
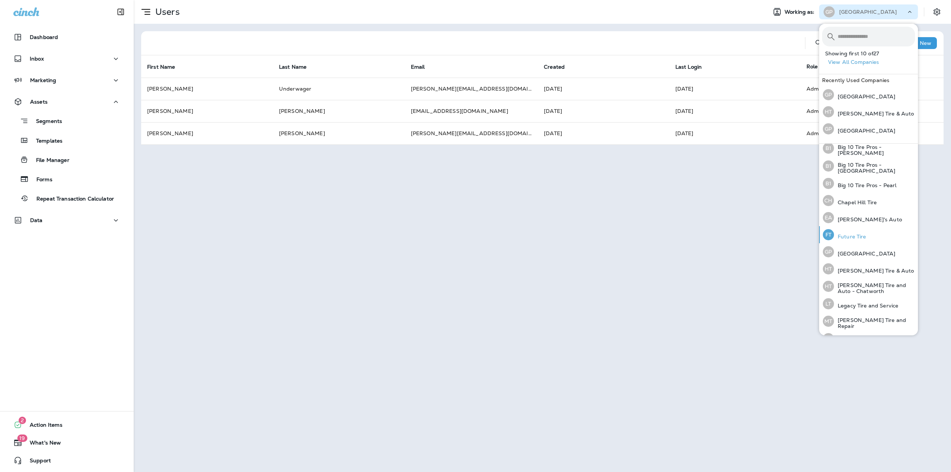
click at [853, 235] on p "Future Tire" at bounding box center [850, 237] width 32 height 6
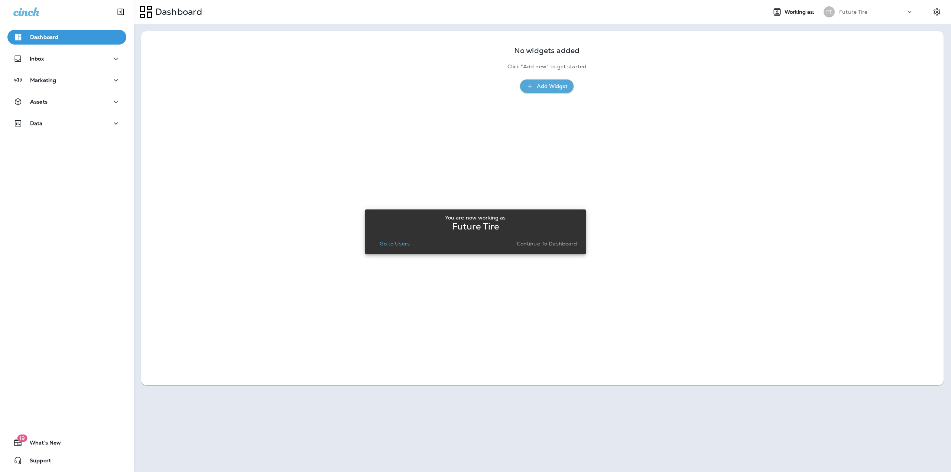
click at [862, 8] on div "Future Tire" at bounding box center [872, 11] width 67 height 11
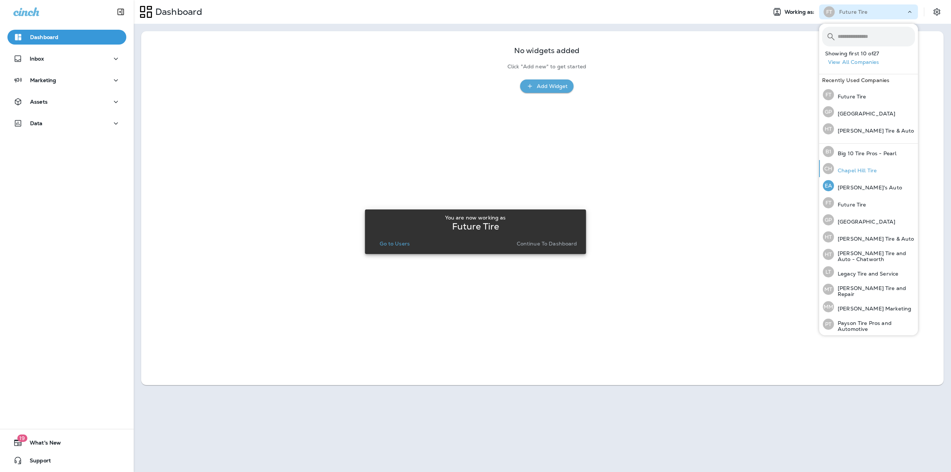
scroll to position [81, 0]
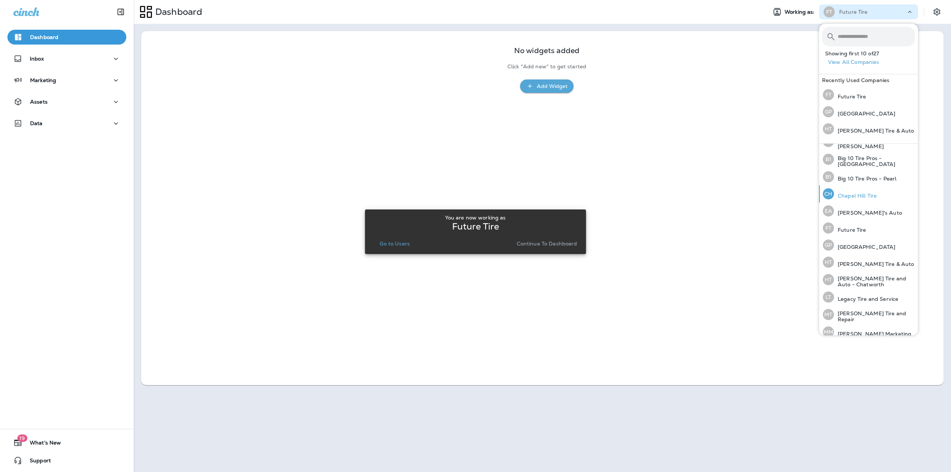
click at [851, 193] on p "Chapel Hill Tire" at bounding box center [855, 196] width 43 height 6
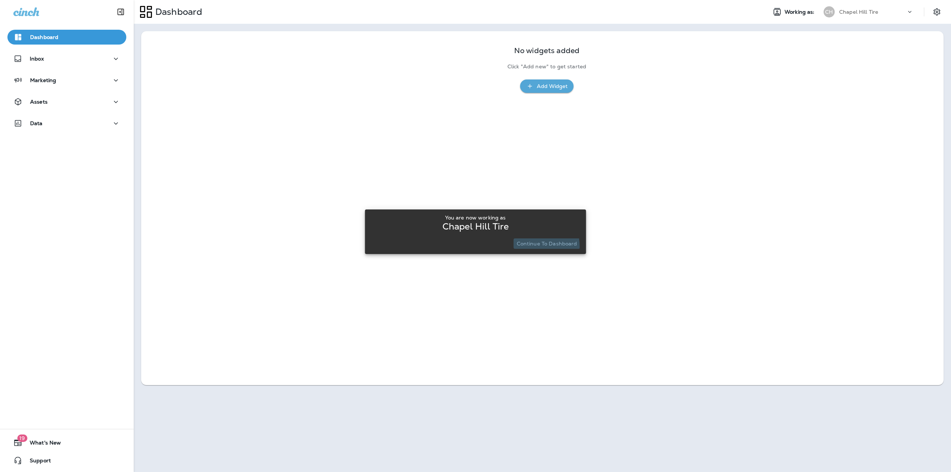
click at [536, 246] on p "Continue to Dashboard" at bounding box center [547, 244] width 61 height 6
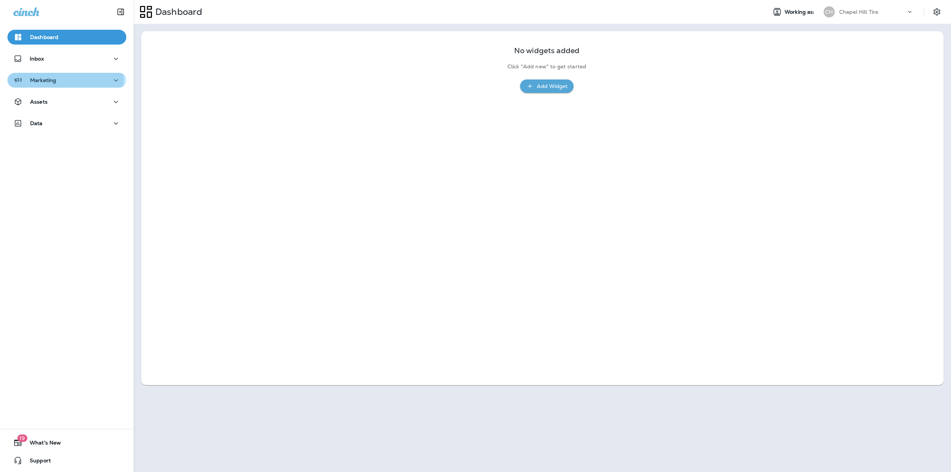
click at [56, 79] on div "Marketing" at bounding box center [66, 80] width 107 height 9
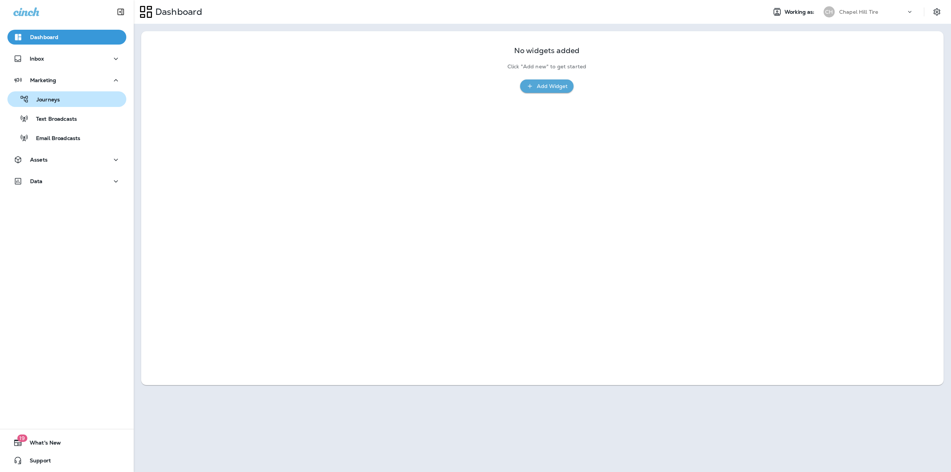
click at [52, 97] on p "Journeys" at bounding box center [44, 100] width 31 height 7
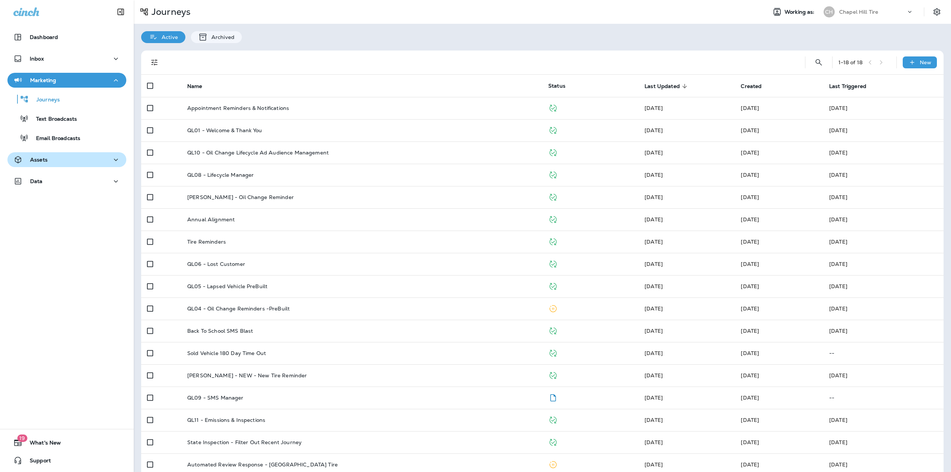
click at [56, 159] on div "Assets" at bounding box center [66, 159] width 107 height 9
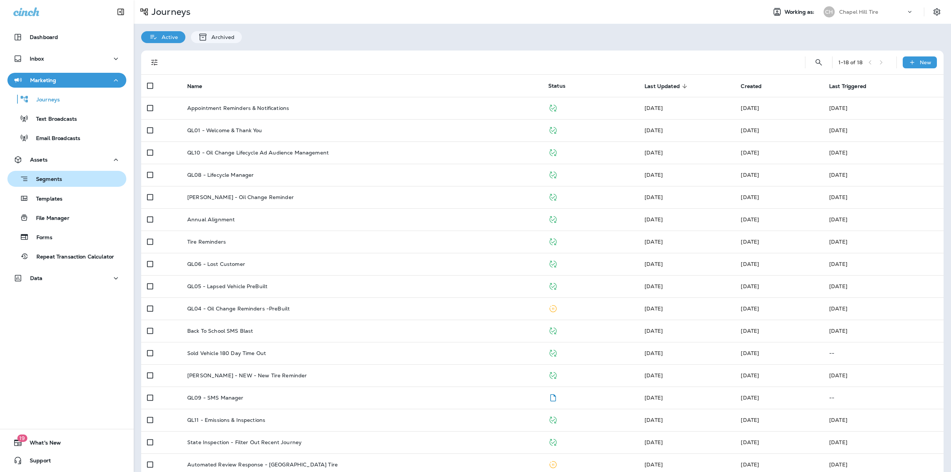
click at [42, 182] on p "Segments" at bounding box center [45, 179] width 33 height 7
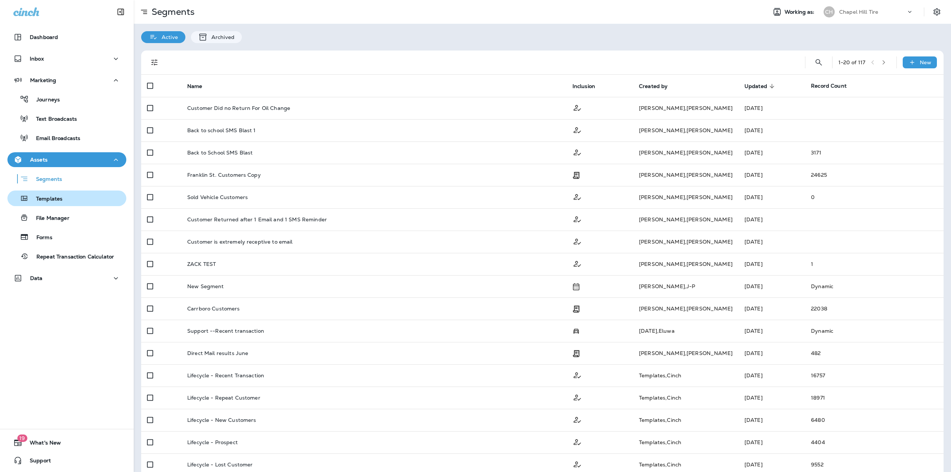
click at [45, 201] on p "Templates" at bounding box center [46, 199] width 34 height 7
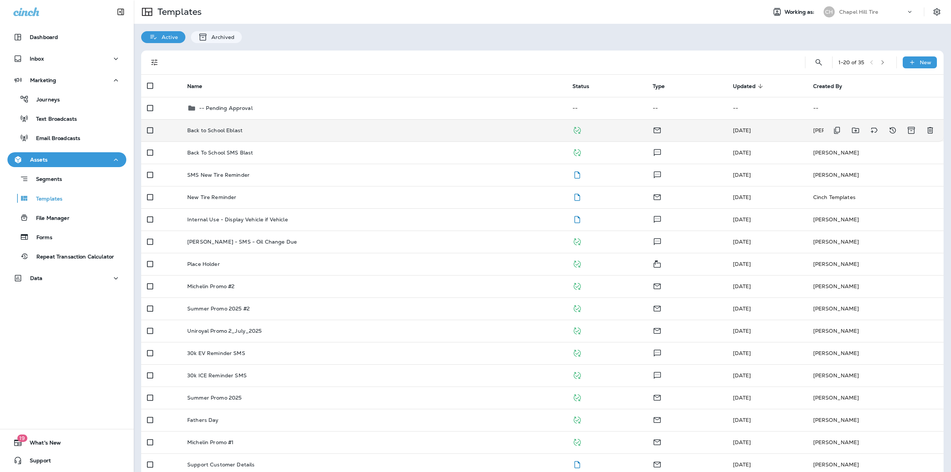
click at [245, 135] on td "Back to School Eblast" at bounding box center [373, 130] width 385 height 22
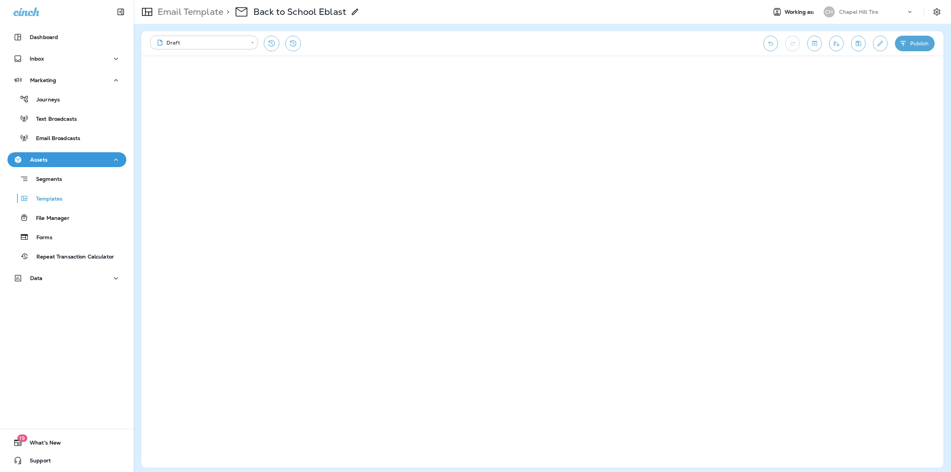
click at [918, 12] on div at bounding box center [913, 13] width 14 height 11
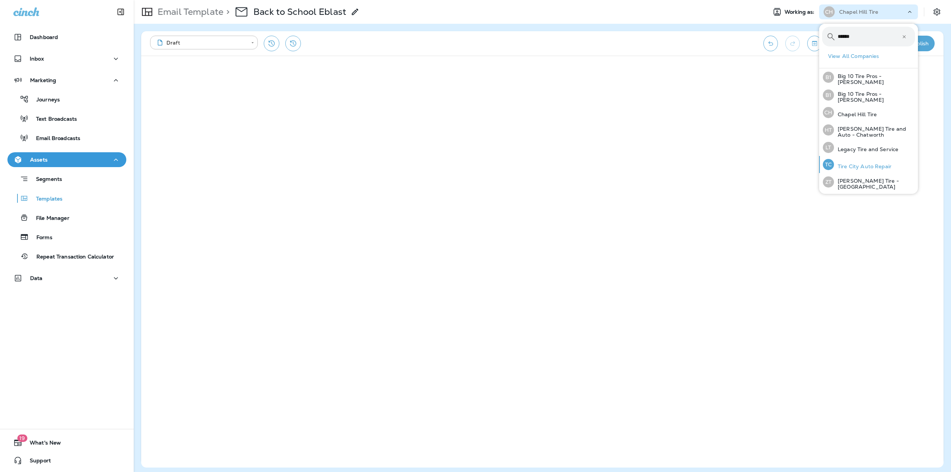
type input "******"
click at [863, 167] on p "Tire City Auto Repair" at bounding box center [863, 166] width 58 height 6
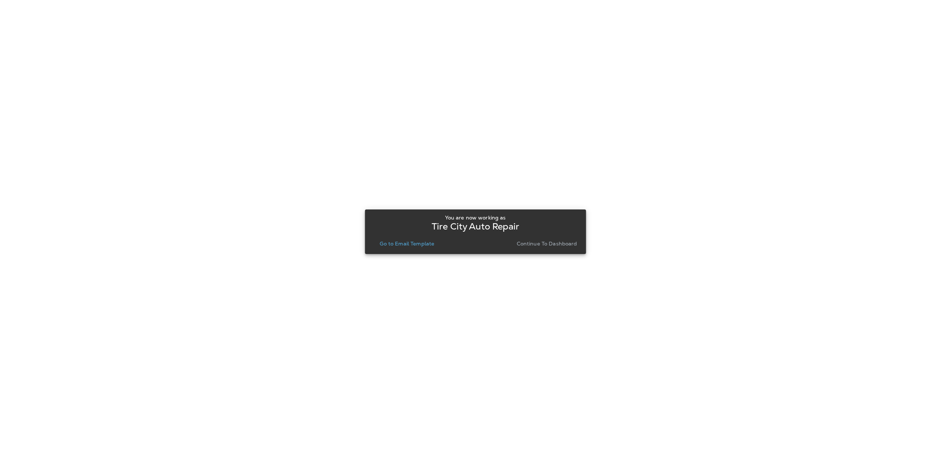
click at [393, 242] on p "Go to Email Template" at bounding box center [407, 244] width 55 height 6
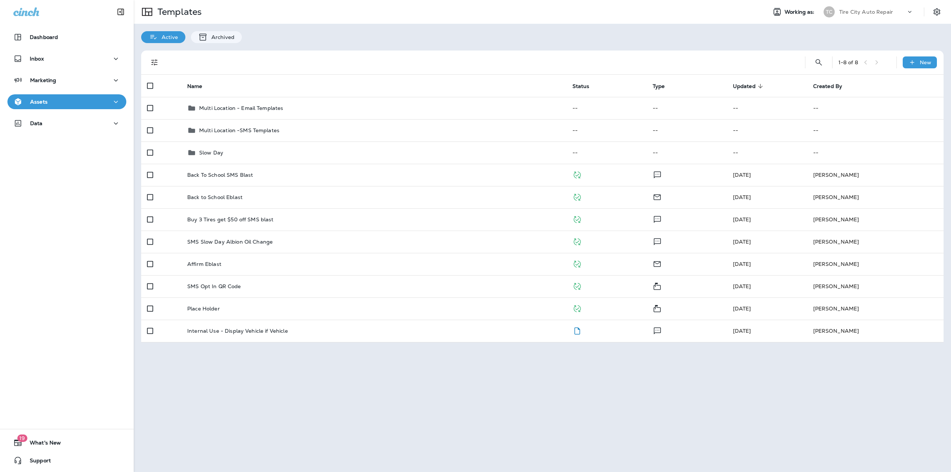
click at [891, 16] on div "Tire City Auto Repair" at bounding box center [872, 11] width 67 height 11
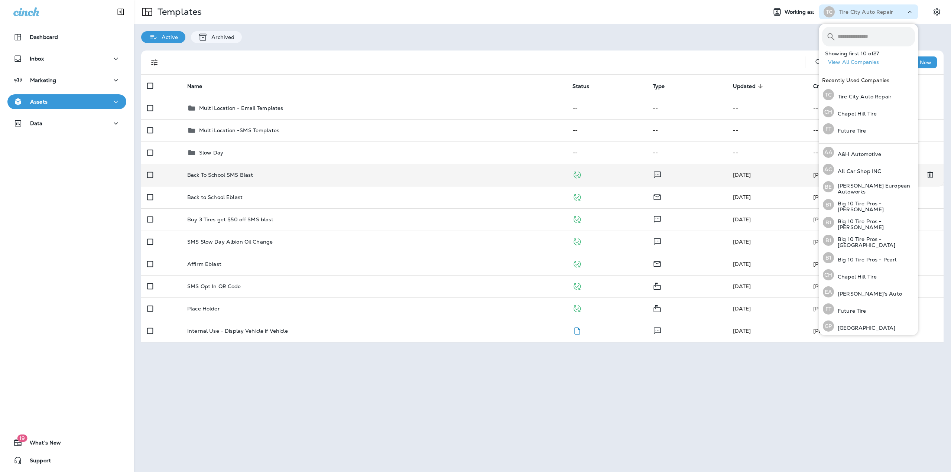
click at [218, 175] on p "Back To School SMS Blast" at bounding box center [220, 175] width 66 height 6
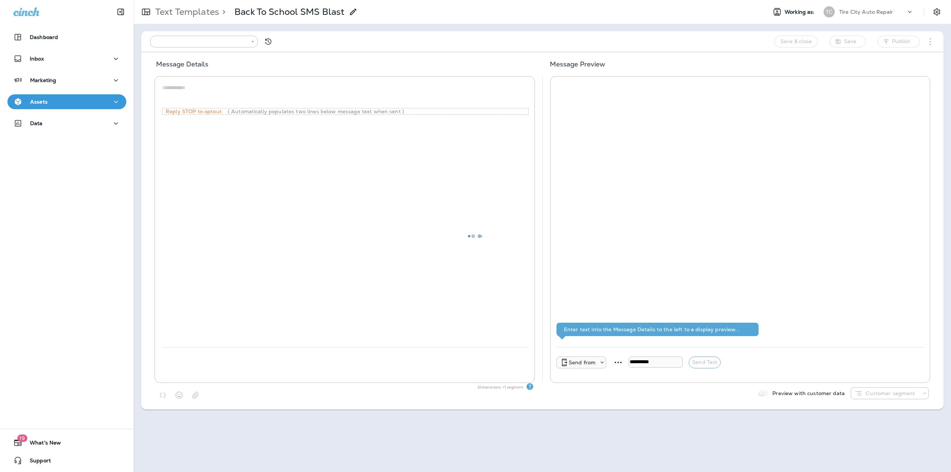
type input "**********"
type textarea "**********"
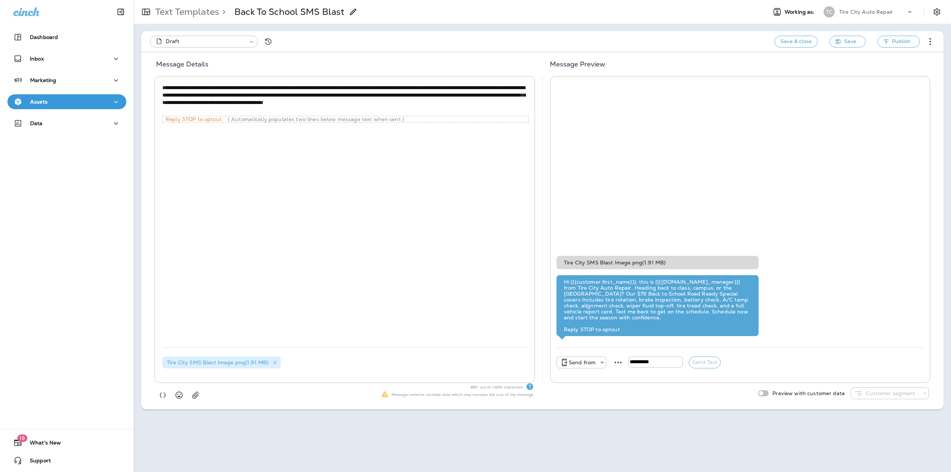
click at [201, 5] on div "Text Templates > Back To School SMS Blast" at bounding box center [246, 12] width 224 height 19
click at [198, 10] on p "Text Templates" at bounding box center [185, 11] width 67 height 11
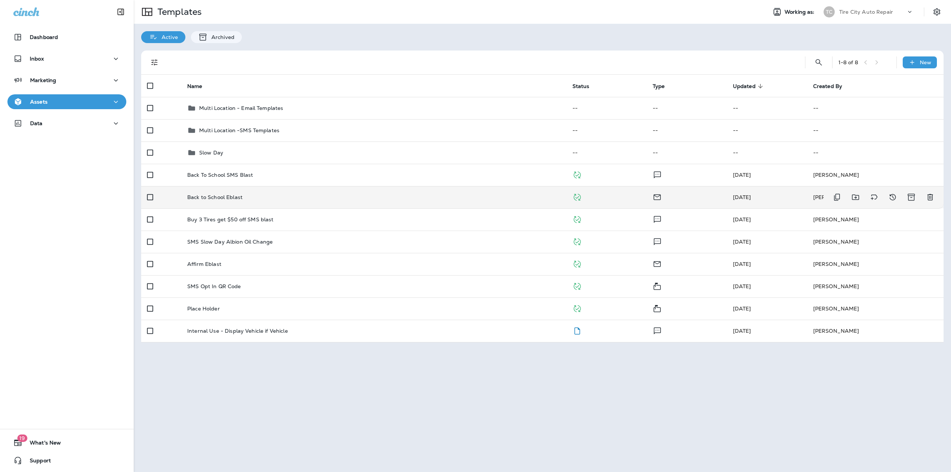
click at [224, 201] on td "Back to School Eblast" at bounding box center [373, 197] width 385 height 22
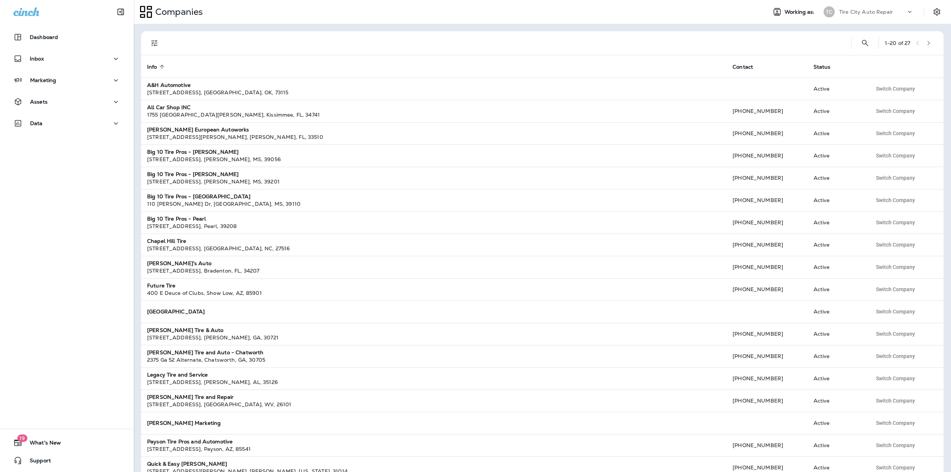
click at [869, 12] on p "Tire City Auto Repair" at bounding box center [866, 12] width 54 height 6
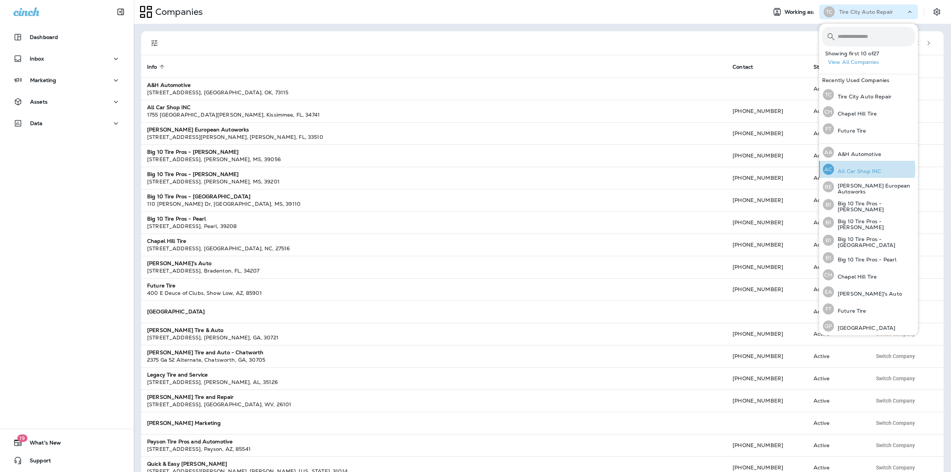
click at [849, 169] on p "All Car Shop INC" at bounding box center [857, 171] width 47 height 6
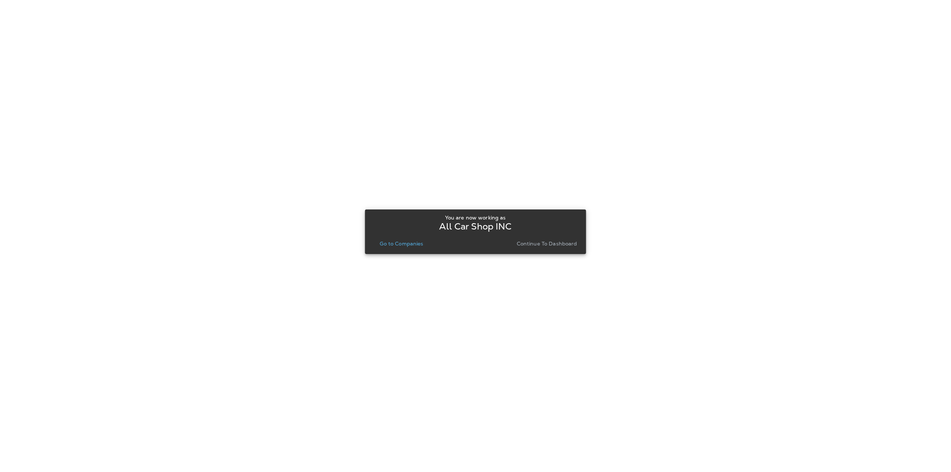
click at [414, 241] on p "Go to Companies" at bounding box center [401, 244] width 43 height 6
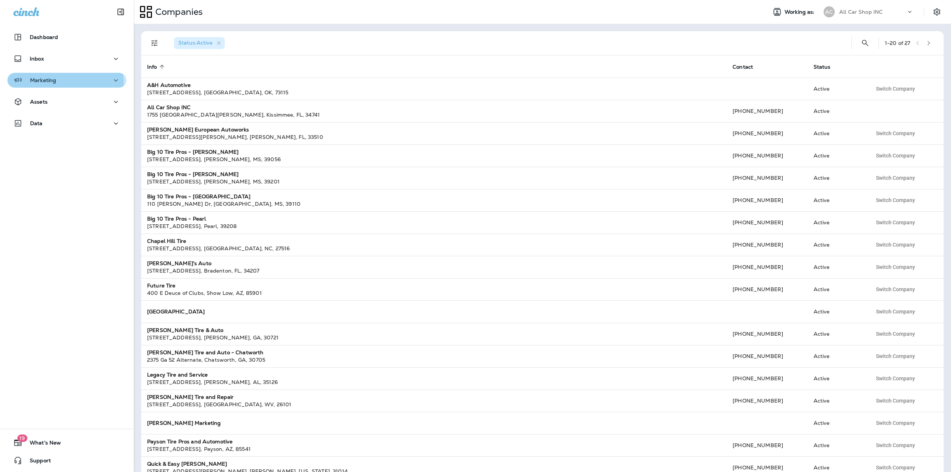
click at [40, 84] on div "Marketing" at bounding box center [34, 80] width 43 height 9
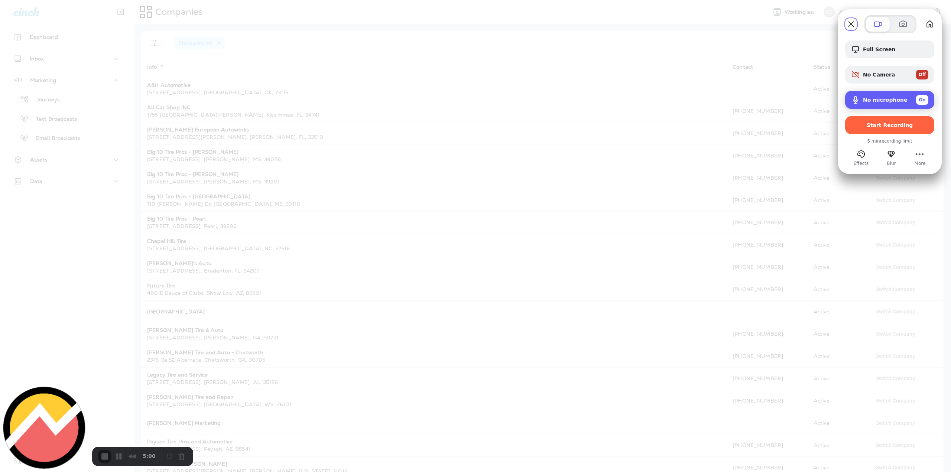
click at [890, 102] on span "No microphone" at bounding box center [885, 100] width 45 height 6
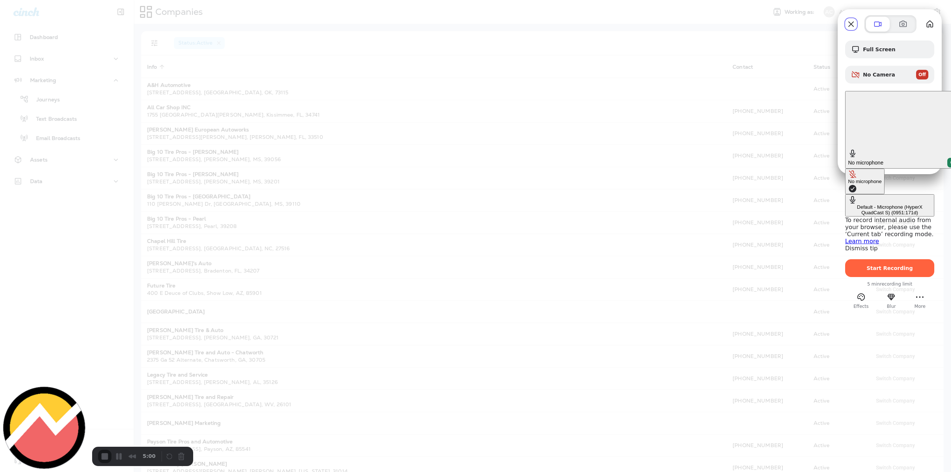
click at [848, 204] on div "Default - Microphone (HyperX QuadCast S) (0951:171d)" at bounding box center [889, 209] width 83 height 11
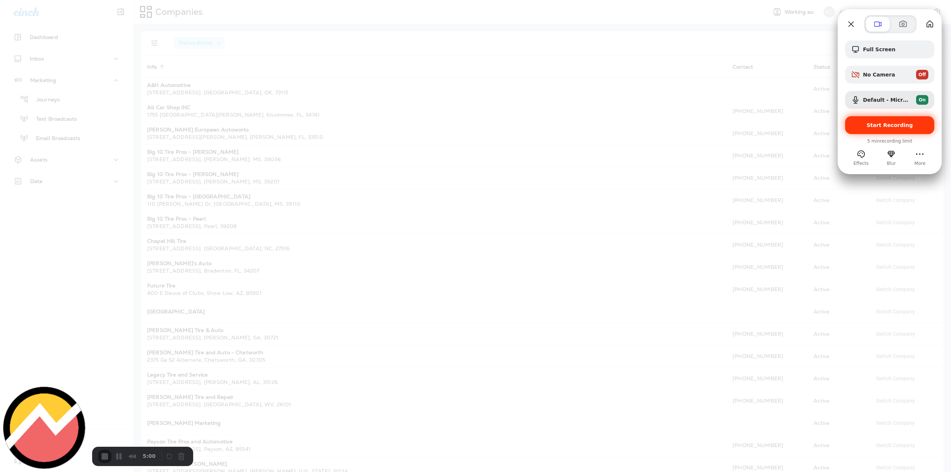
click at [887, 126] on span "Start Recording" at bounding box center [889, 125] width 46 height 6
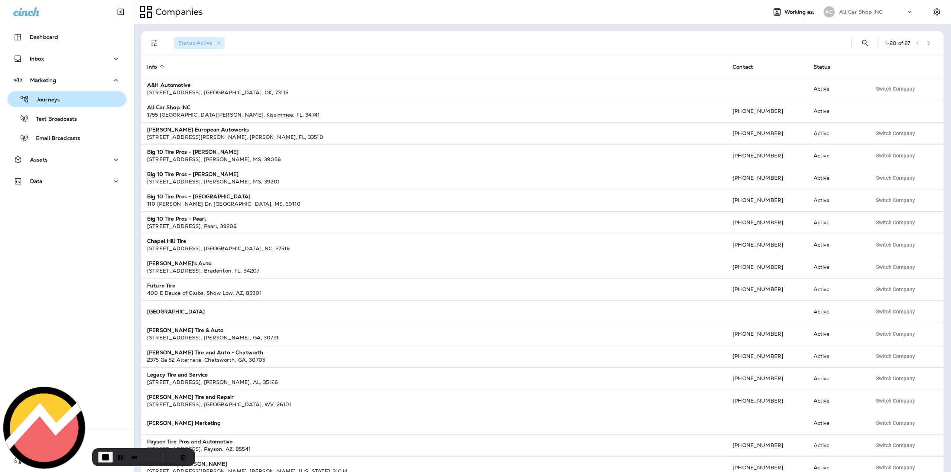
click at [48, 97] on p "Journeys" at bounding box center [44, 100] width 31 height 7
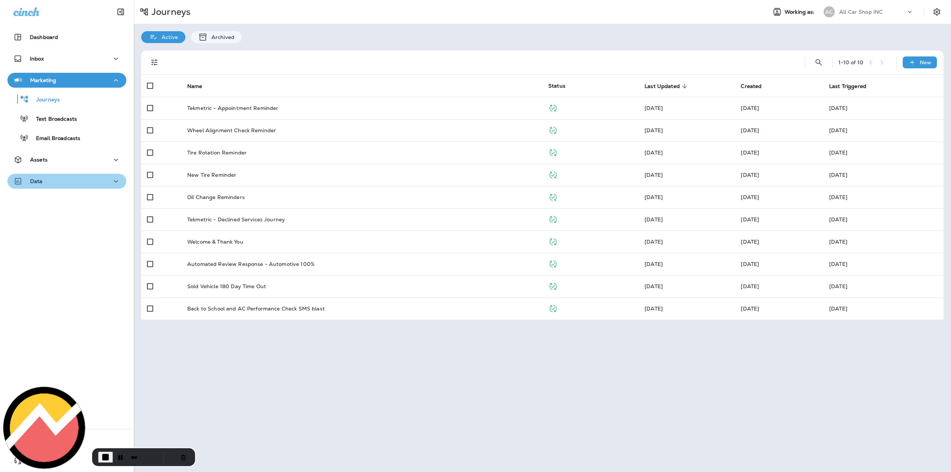
click at [113, 181] on icon "button" at bounding box center [115, 181] width 9 height 9
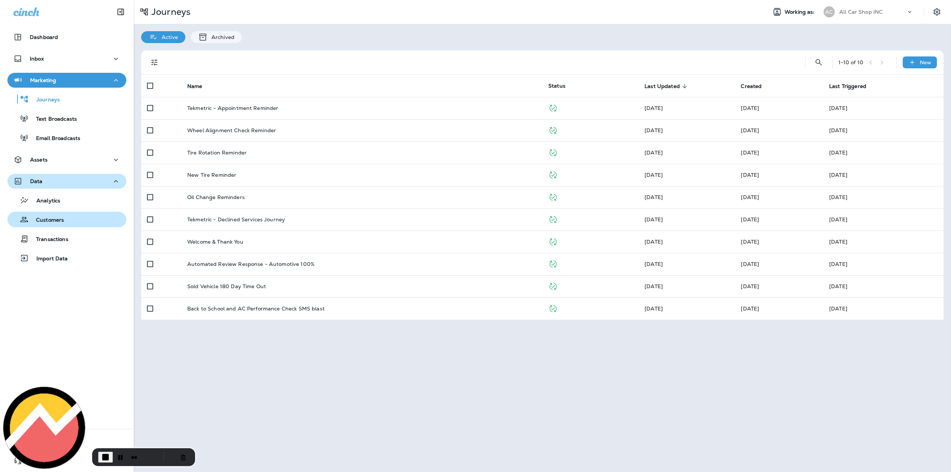
click at [61, 221] on p "Customers" at bounding box center [46, 220] width 35 height 7
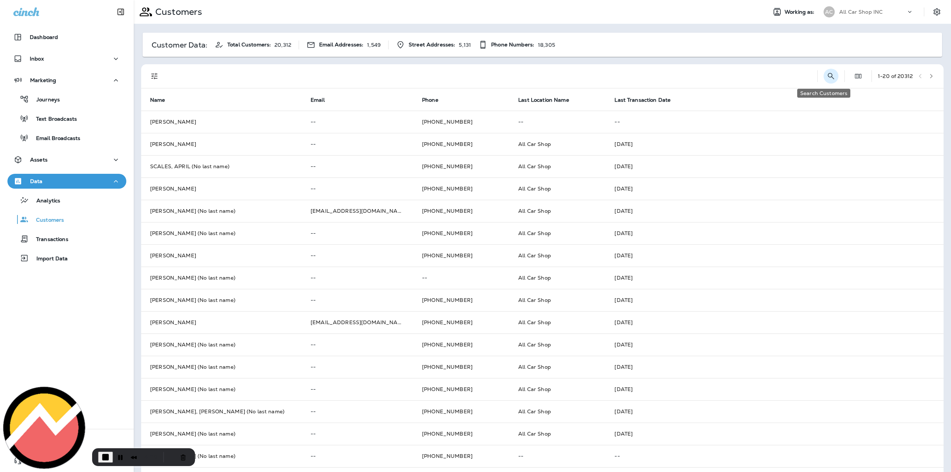
click at [826, 76] on icon "Search Customers" at bounding box center [830, 76] width 9 height 9
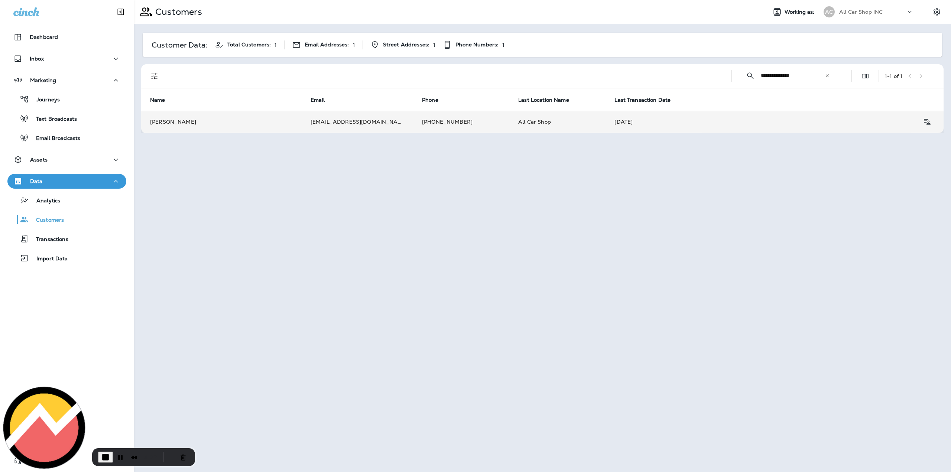
type input "**********"
click at [290, 123] on td "Gwen Burkholder" at bounding box center [221, 122] width 160 height 22
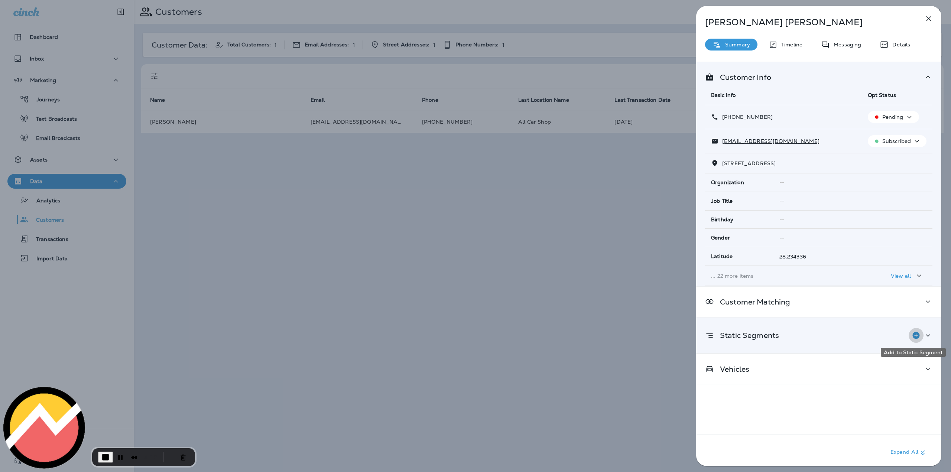
click at [912, 336] on icon "Add to Static Segment" at bounding box center [915, 335] width 9 height 9
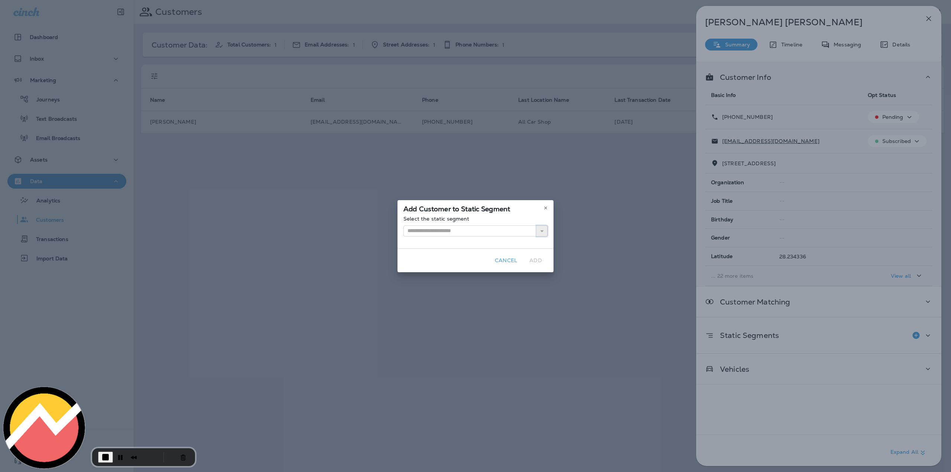
click at [543, 231] on icon "button" at bounding box center [541, 230] width 5 height 5
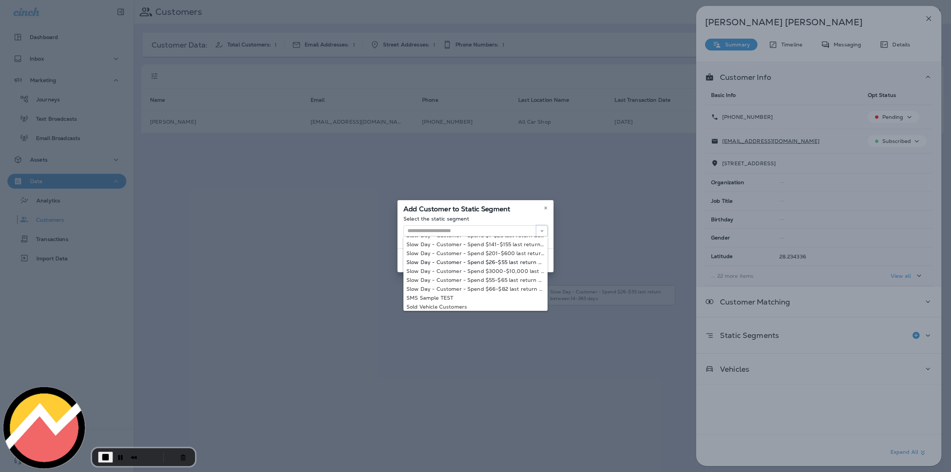
scroll to position [54, 0]
type input "**********"
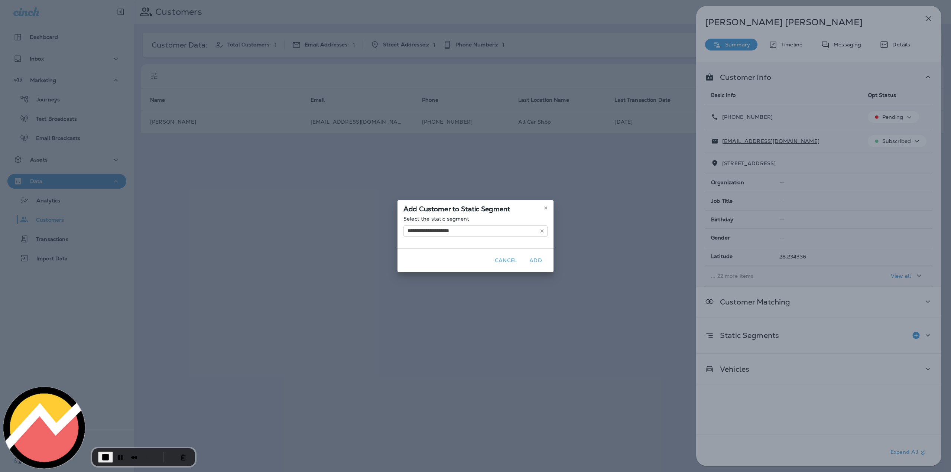
click at [452, 304] on div "**********" at bounding box center [475, 236] width 951 height 472
click at [537, 259] on button "Add" at bounding box center [536, 261] width 24 height 12
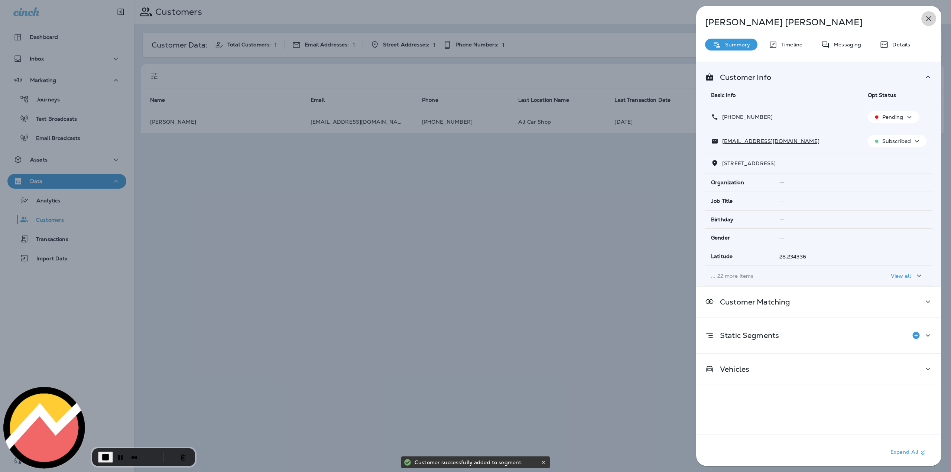
click at [928, 17] on icon "button" at bounding box center [928, 18] width 9 height 9
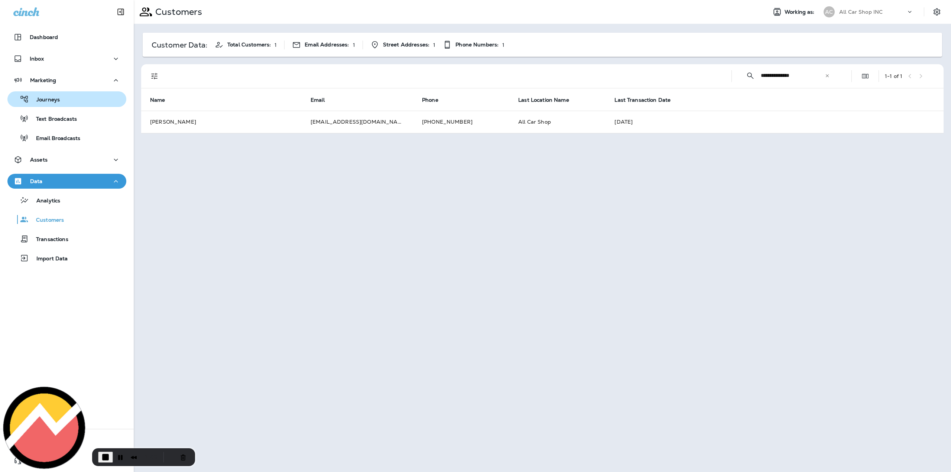
click at [73, 97] on div "Journeys" at bounding box center [66, 99] width 113 height 11
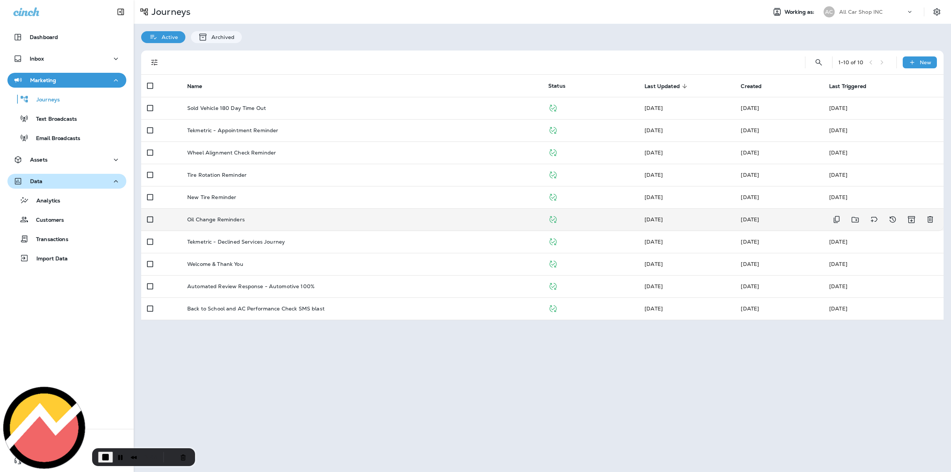
click at [220, 221] on p "Oil Change Reminders" at bounding box center [216, 219] width 58 height 6
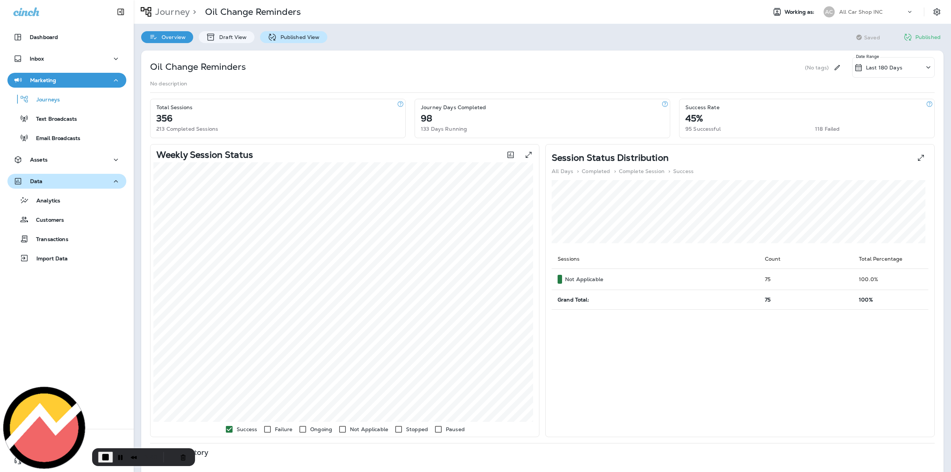
click at [293, 39] on p "Published View" at bounding box center [298, 37] width 43 height 6
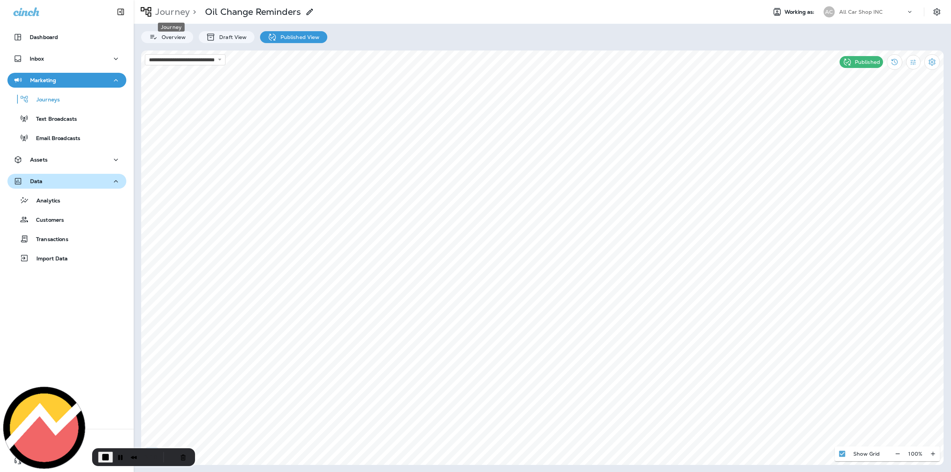
click at [182, 11] on p "Journey" at bounding box center [171, 11] width 38 height 11
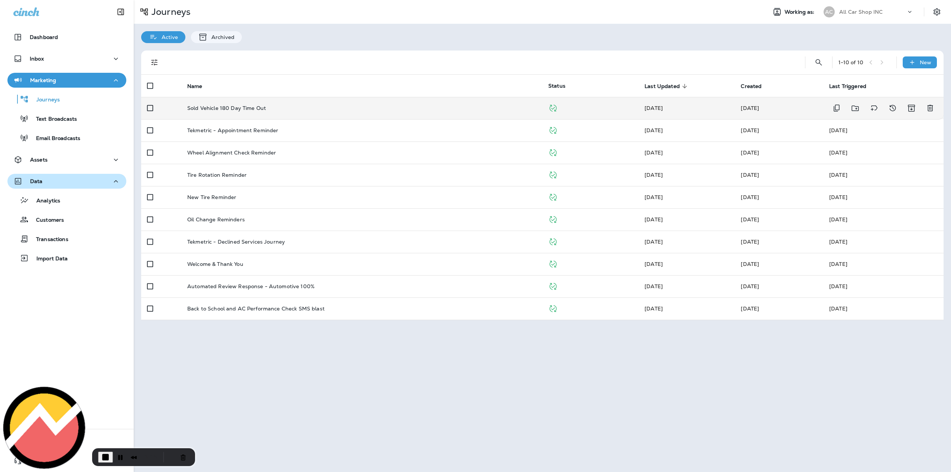
click at [232, 110] on p "Sold Vehicle 180 Day Time Out" at bounding box center [226, 108] width 79 height 6
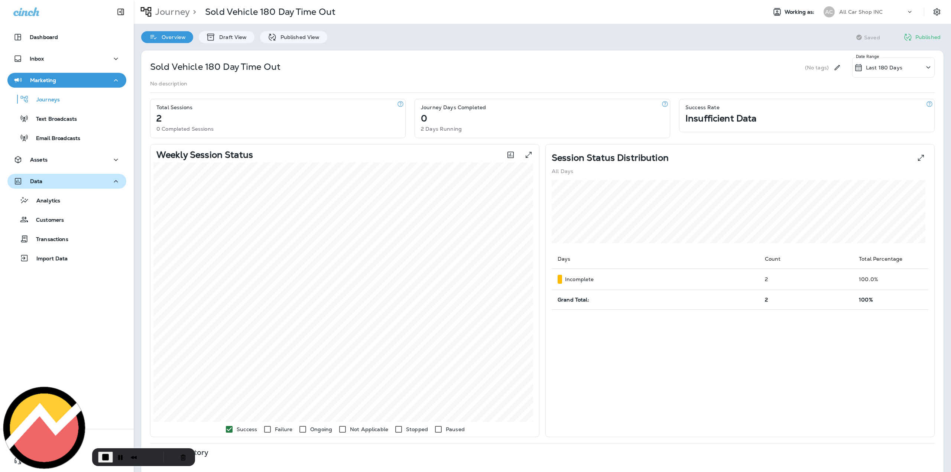
click at [101, 458] on span "End Recording" at bounding box center [105, 457] width 9 height 9
